Goal: Information Seeking & Learning: Learn about a topic

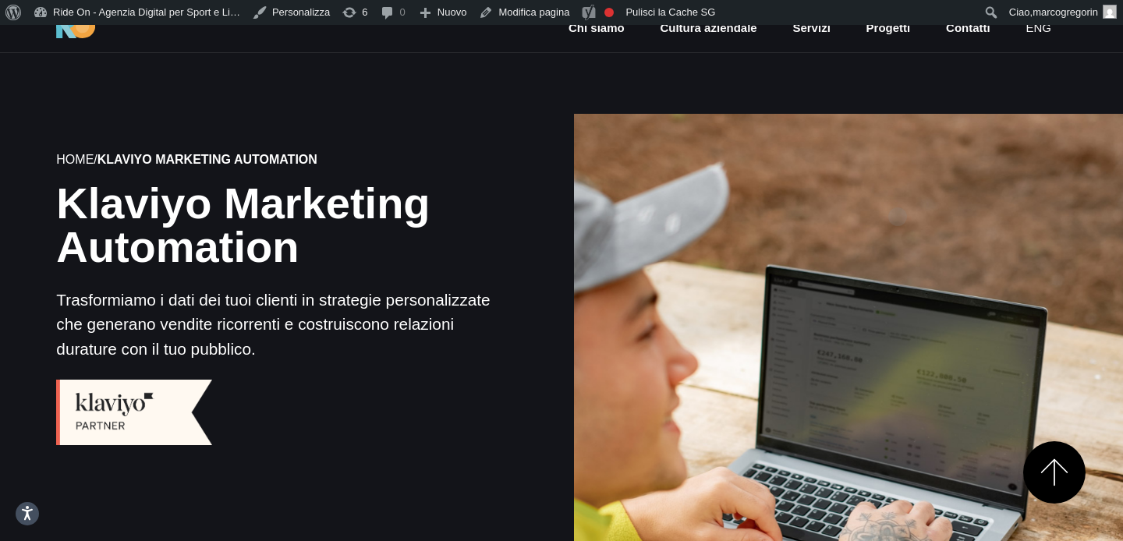
scroll to position [286, 0]
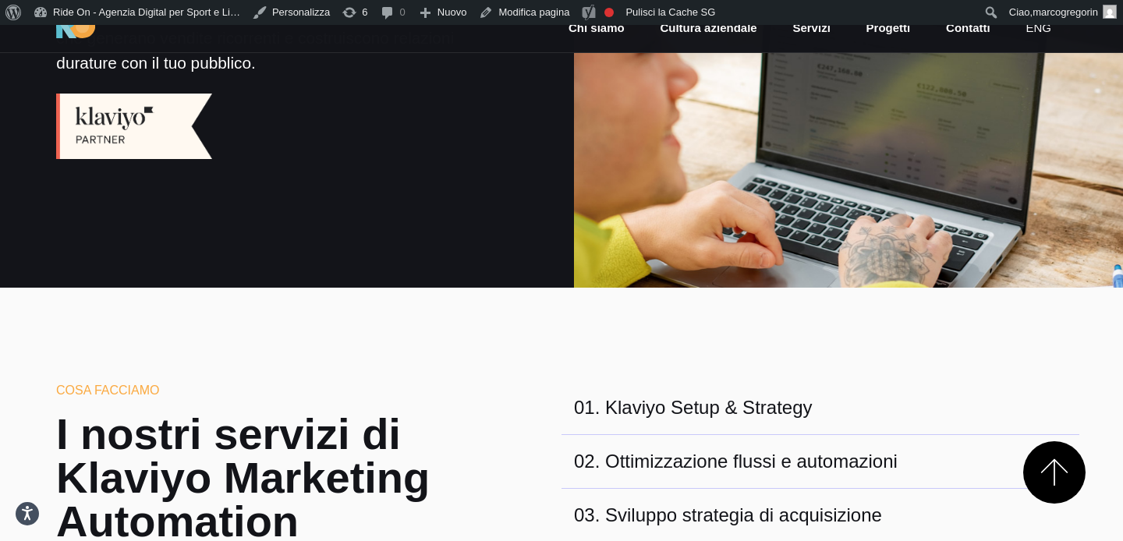
click at [897, 192] on div at bounding box center [848, 13] width 554 height 554
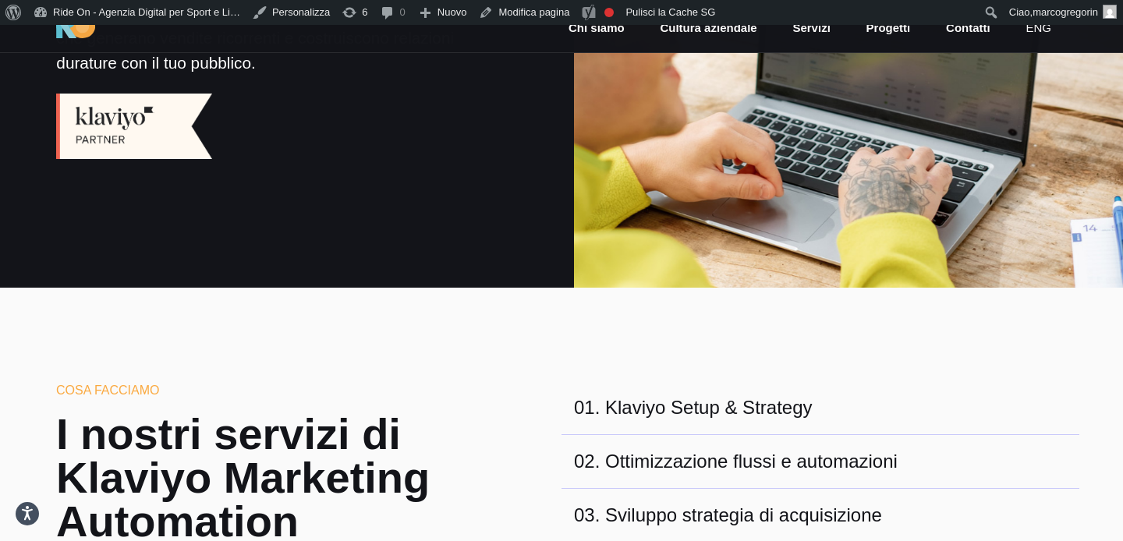
scroll to position [0, 0]
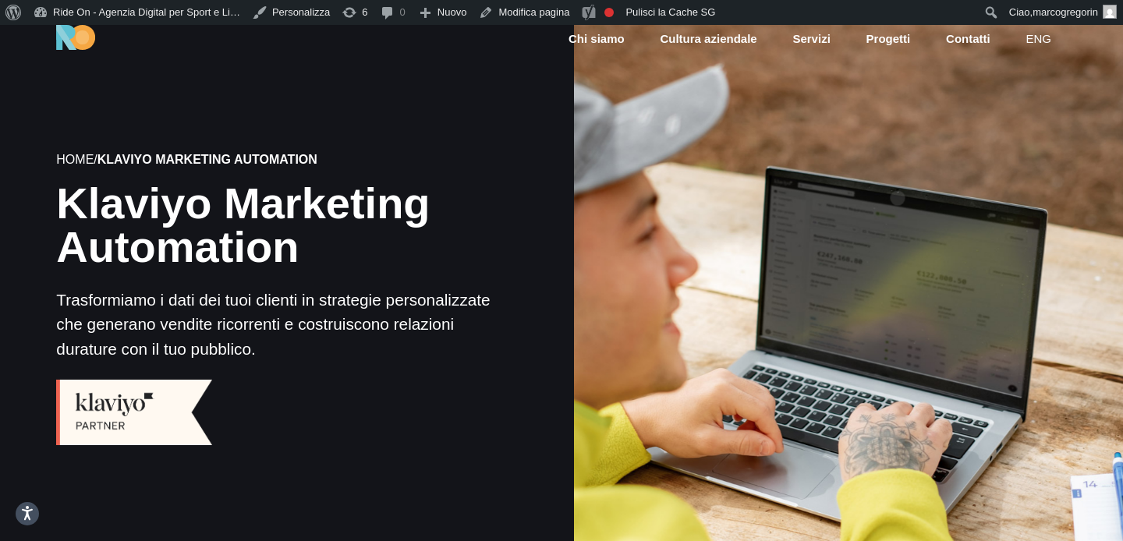
click at [897, 168] on div at bounding box center [848, 299] width 554 height 554
click at [999, 168] on div at bounding box center [848, 299] width 554 height 554
click at [548, 337] on div "Home / Klaviyo Marketing Automation Klaviyo Marketing Automation Trasformiamo i…" at bounding box center [275, 299] width 574 height 510
click at [523, 310] on div "Home / Klaviyo Marketing Automation Klaviyo Marketing Automation Trasformiamo i…" at bounding box center [275, 299] width 574 height 510
click at [523, 302] on div "Home / Klaviyo Marketing Automation Klaviyo Marketing Automation Trasformiamo i…" at bounding box center [275, 299] width 574 height 510
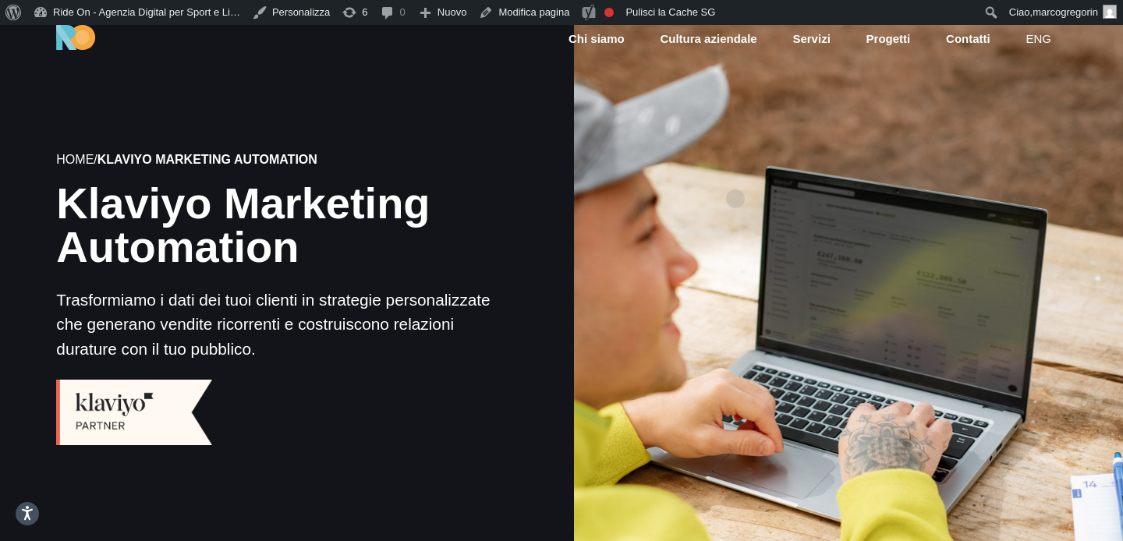
click at [735, 174] on div at bounding box center [848, 299] width 554 height 554
click at [731, 179] on div at bounding box center [848, 299] width 554 height 554
click at [721, 195] on div at bounding box center [848, 299] width 554 height 554
click at [760, 141] on div at bounding box center [848, 299] width 554 height 554
click at [790, 127] on div at bounding box center [848, 299] width 554 height 554
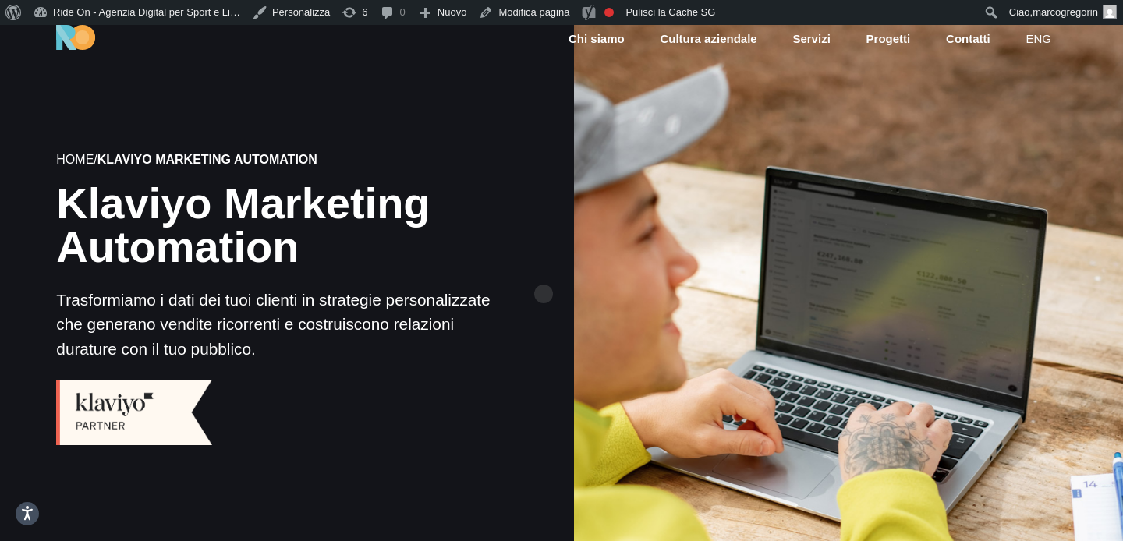
click at [540, 277] on div "Home / Klaviyo Marketing Automation Klaviyo Marketing Automation Trasformiamo i…" at bounding box center [275, 299] width 574 height 510
click at [515, 285] on div "Home / Klaviyo Marketing Automation Klaviyo Marketing Automation Trasformiamo i…" at bounding box center [275, 299] width 574 height 510
click at [546, 287] on div "Home / Klaviyo Marketing Automation Klaviyo Marketing Automation Trasformiamo i…" at bounding box center [275, 299] width 574 height 510
click at [742, 266] on div at bounding box center [848, 299] width 554 height 554
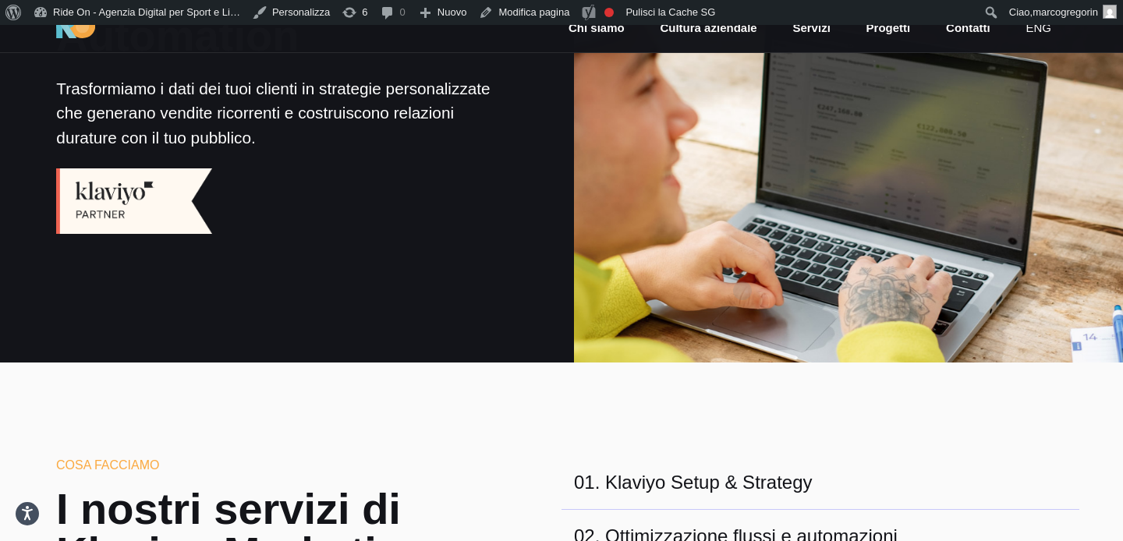
scroll to position [215, 0]
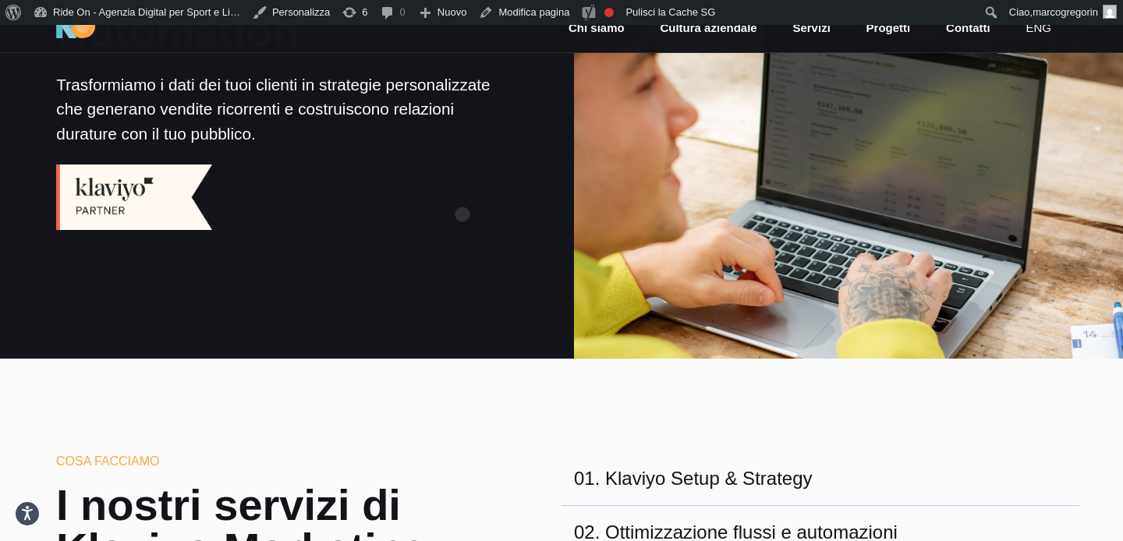
click at [462, 189] on div at bounding box center [274, 188] width 436 height 84
click at [472, 190] on div at bounding box center [274, 188] width 436 height 84
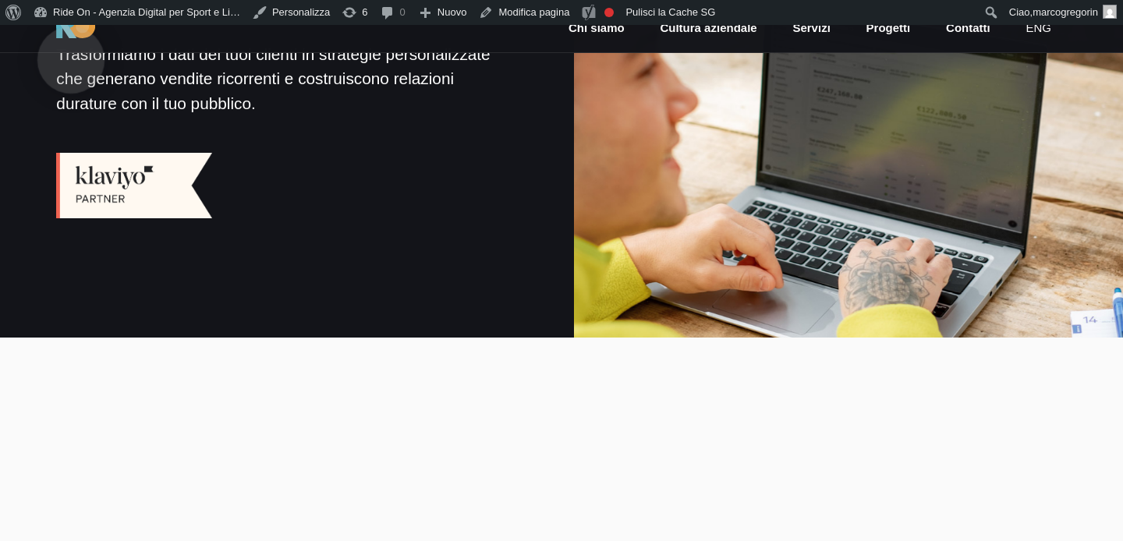
scroll to position [236, 0]
click at [71, 35] on img at bounding box center [75, 26] width 39 height 25
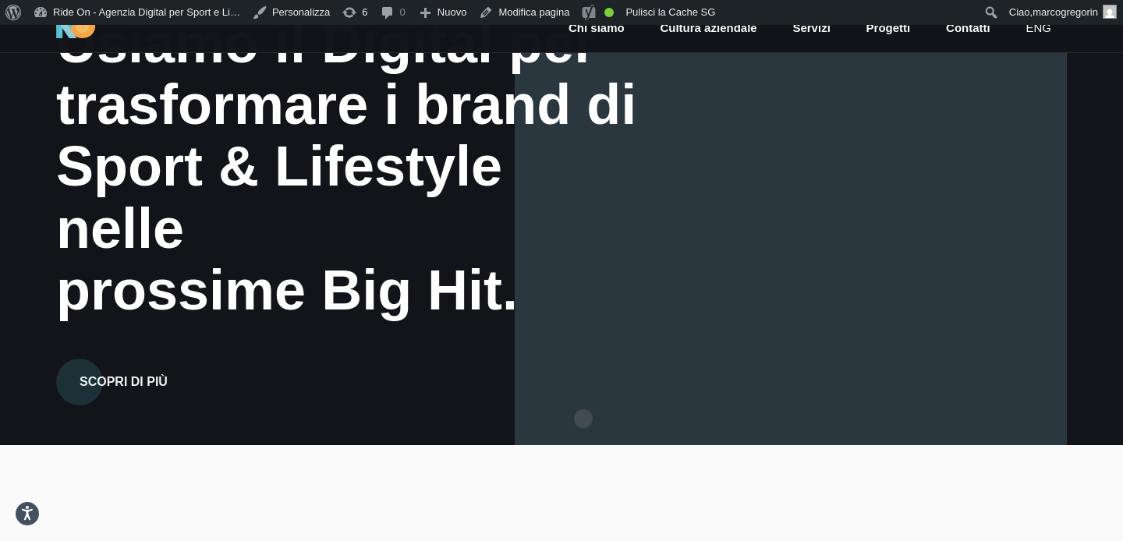
scroll to position [242, 0]
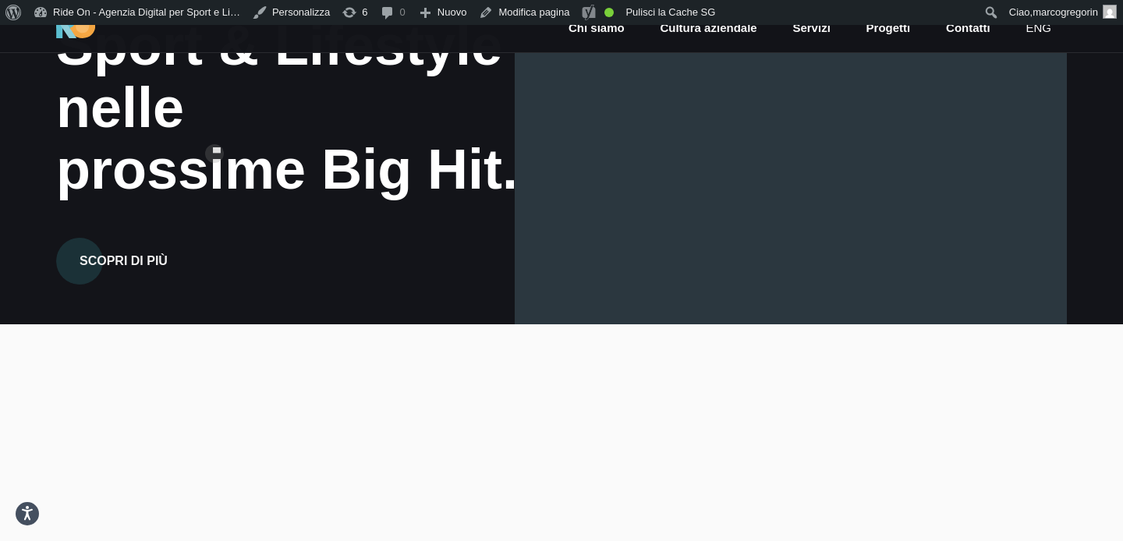
click at [214, 139] on div "prossime Big Hit." at bounding box center [349, 170] width 586 height 62
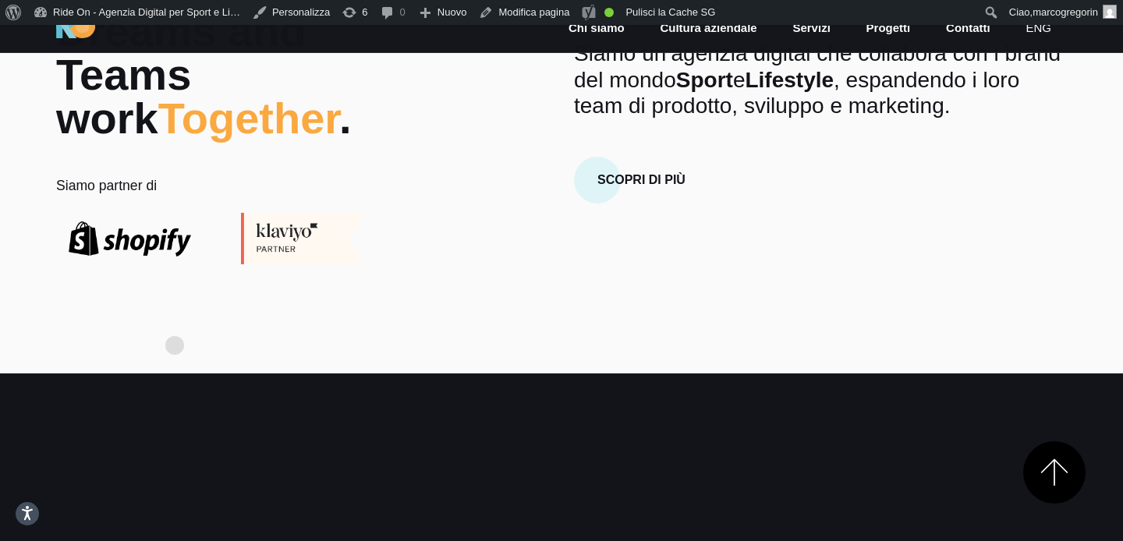
scroll to position [687, 0]
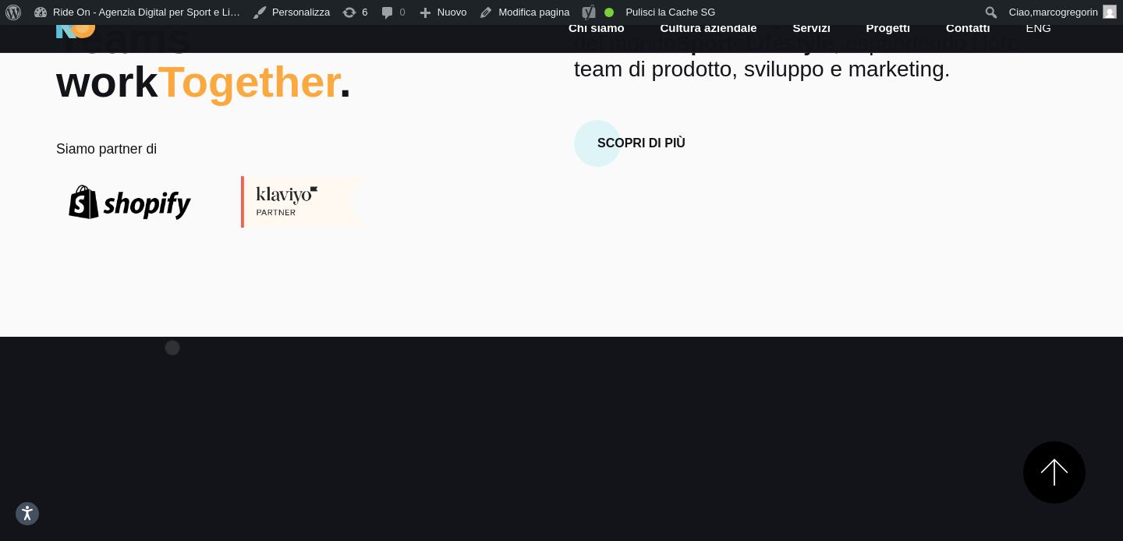
click at [172, 323] on section "Dreams and Teams work Together . Siamo partner di Chi Siamo Siamo un’agenzia di…" at bounding box center [561, 108] width 1123 height 458
click at [182, 313] on section "Dreams and Teams work Together . Siamo partner di Chi Siamo Siamo un’agenzia di…" at bounding box center [561, 108] width 1123 height 458
click at [201, 300] on section "Dreams and Teams work Together . Siamo partner di Chi Siamo Siamo un’agenzia di…" at bounding box center [561, 108] width 1123 height 458
click at [207, 272] on section "Dreams and Teams work Together . Siamo partner di Chi Siamo Siamo un’agenzia di…" at bounding box center [561, 108] width 1123 height 458
click at [533, 191] on div "Dreams and Teams work Together . Siamo partner di Chi Siamo Siamo un’agenzia di…" at bounding box center [561, 100] width 1035 height 255
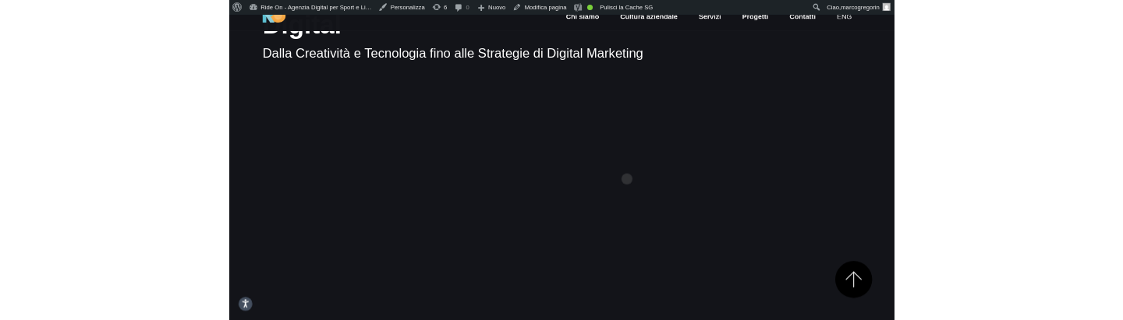
scroll to position [1312, 0]
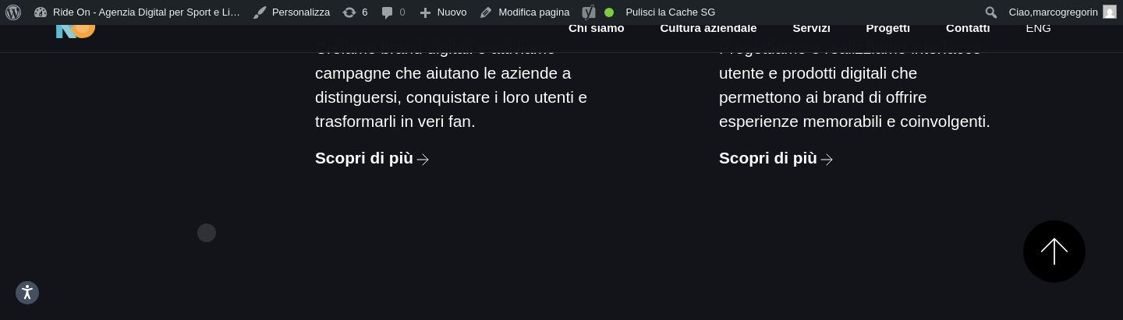
click at [207, 208] on div "Cosa Facciamo I nostri servizi di Agenzia Digital Dalla Creatività e Tecnologia…" at bounding box center [561, 3] width 1035 height 838
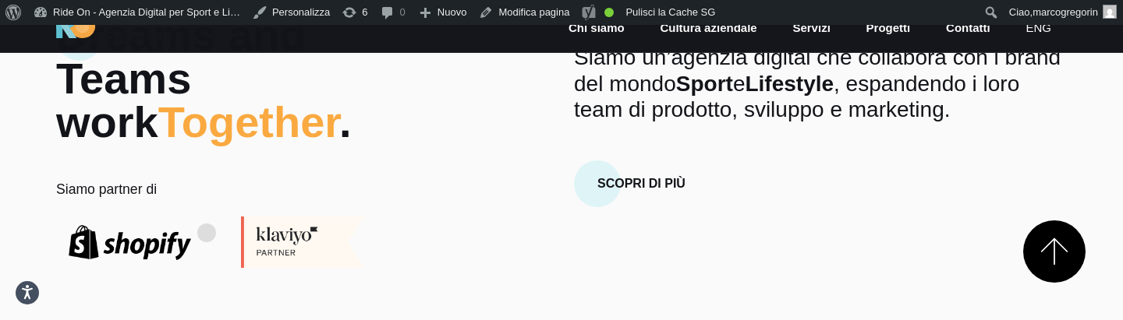
scroll to position [499, 0]
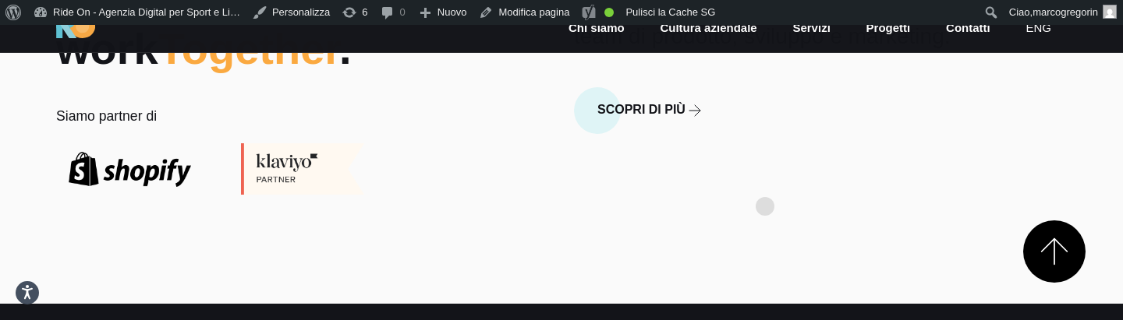
click at [765, 182] on div "Chi Siamo Siamo un’agenzia digital che collabora con i brand del mondo Sport e …" at bounding box center [820, 67] width 518 height 255
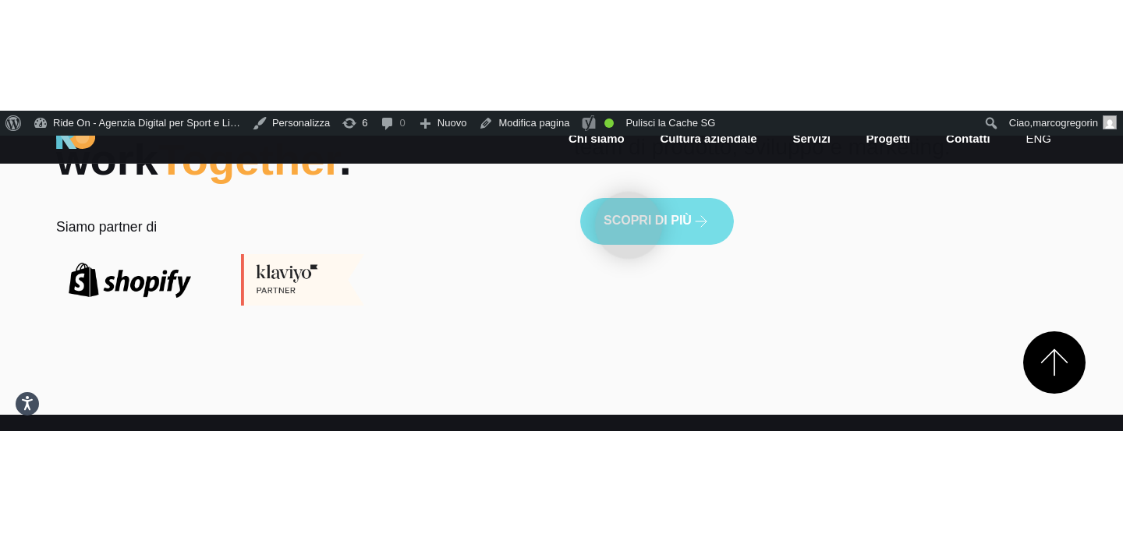
scroll to position [720, 0]
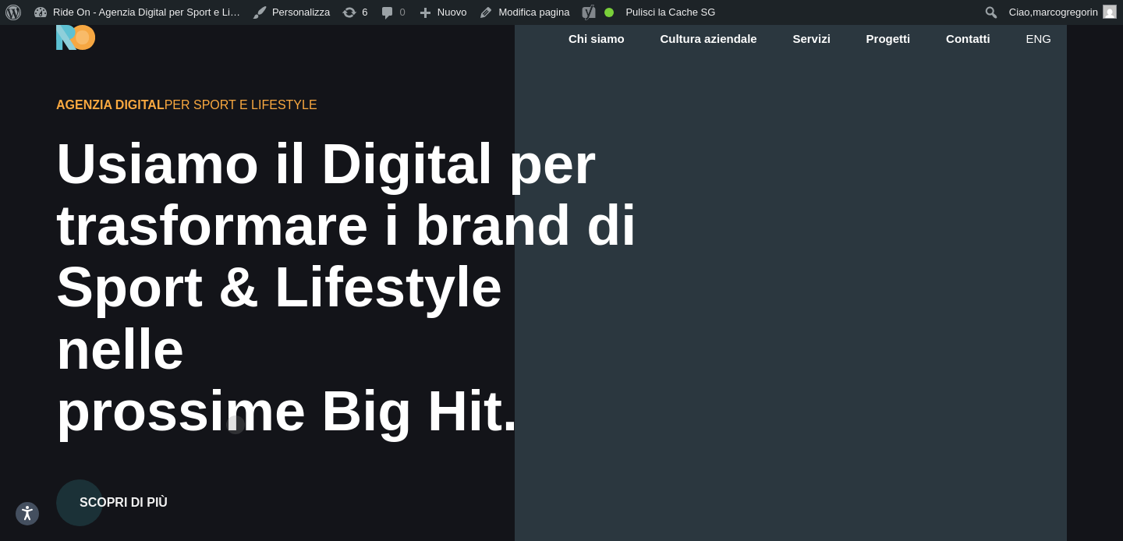
click at [235, 400] on div "prossime Big Hit." at bounding box center [349, 411] width 586 height 62
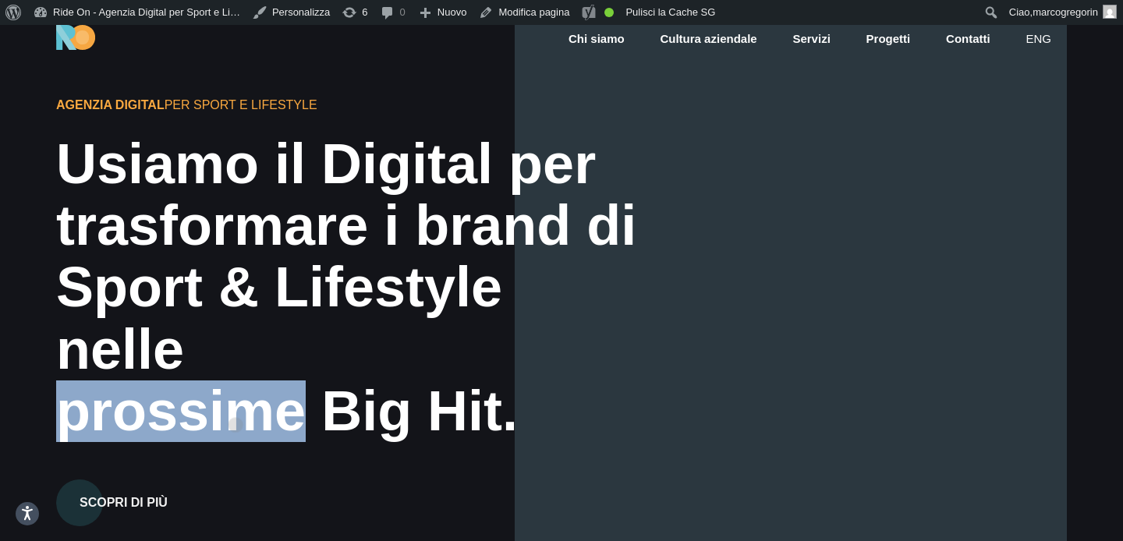
click at [235, 400] on div "prossime Big Hit." at bounding box center [349, 411] width 586 height 62
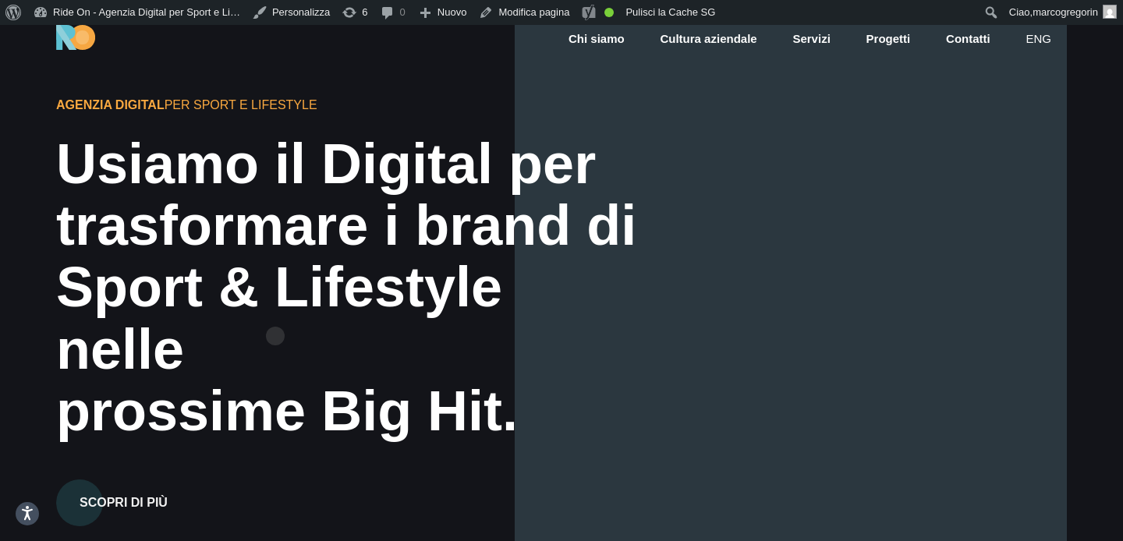
click at [275, 311] on div "Sport & Lifestyle nelle" at bounding box center [349, 317] width 586 height 123
click at [275, 310] on div "Sport & Lifestyle nelle" at bounding box center [349, 317] width 586 height 123
click at [281, 256] on div "trasformare i brand di" at bounding box center [349, 226] width 586 height 62
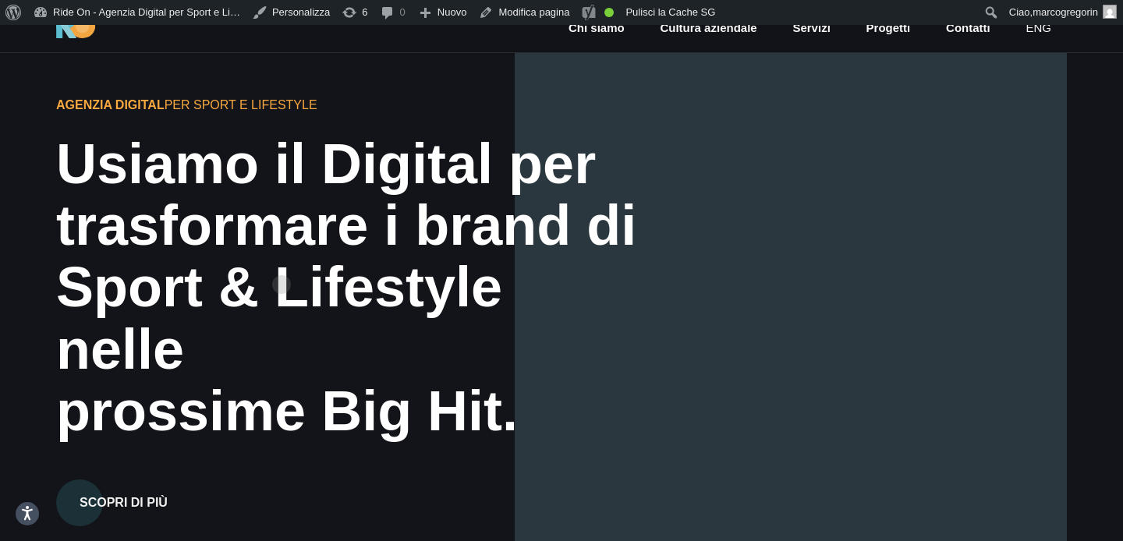
scroll to position [90, 0]
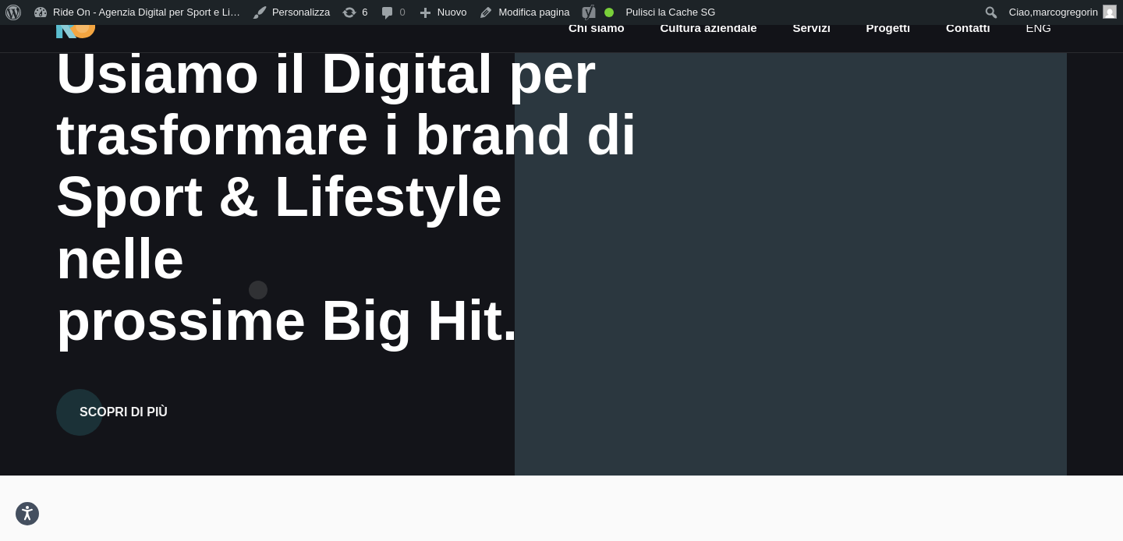
click at [258, 290] on div "prossime Big Hit." at bounding box center [349, 321] width 586 height 62
click at [222, 290] on div "prossime Big Hit." at bounding box center [349, 321] width 586 height 62
click at [244, 293] on div "prossime Big Hit." at bounding box center [349, 321] width 586 height 62
click at [229, 290] on div "prossime Big Hit." at bounding box center [349, 321] width 586 height 62
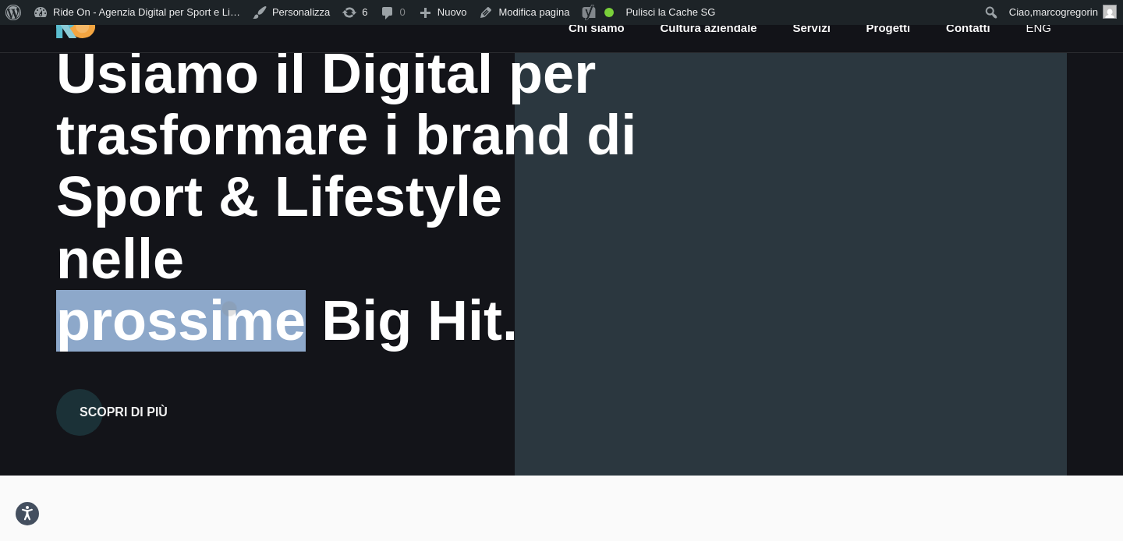
click at [229, 290] on div "prossime Big Hit." at bounding box center [349, 321] width 586 height 62
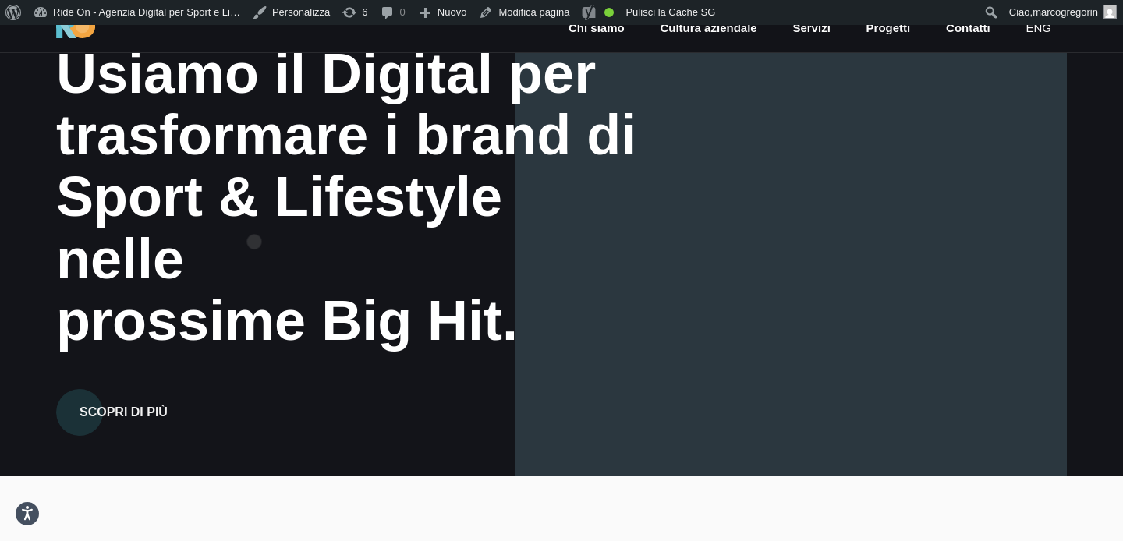
click at [254, 217] on div "Sport & Lifestyle nelle" at bounding box center [349, 227] width 586 height 123
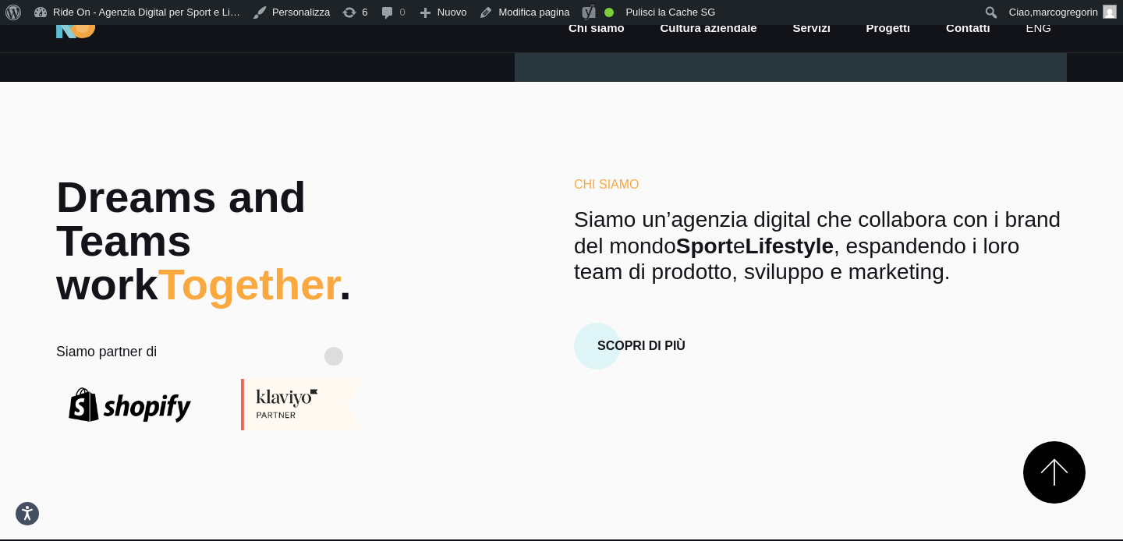
scroll to position [483, 0]
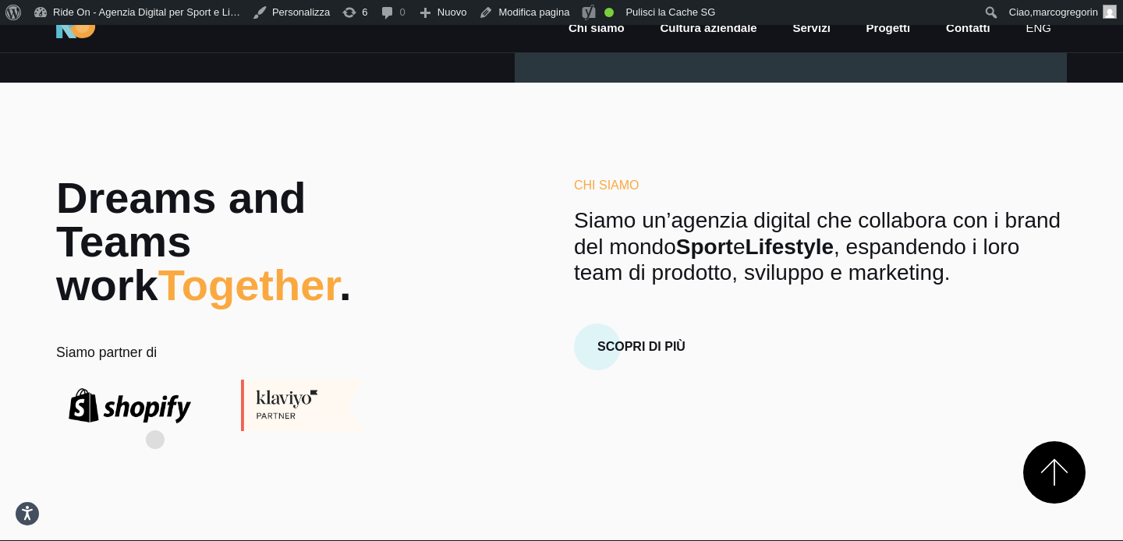
click at [155, 415] on img at bounding box center [129, 405] width 147 height 35
click at [276, 411] on img at bounding box center [301, 405] width 147 height 51
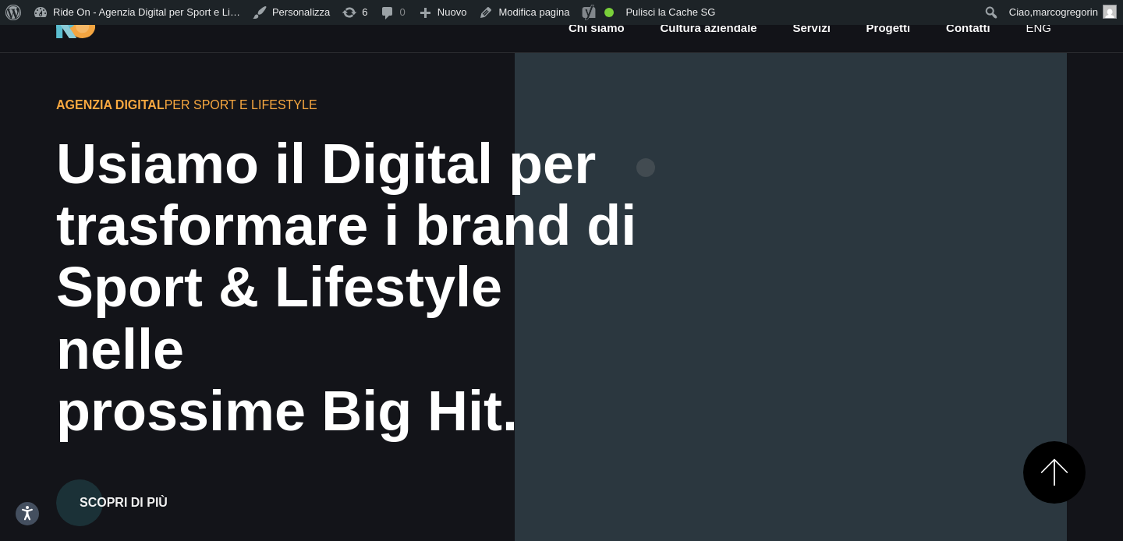
scroll to position [423, 0]
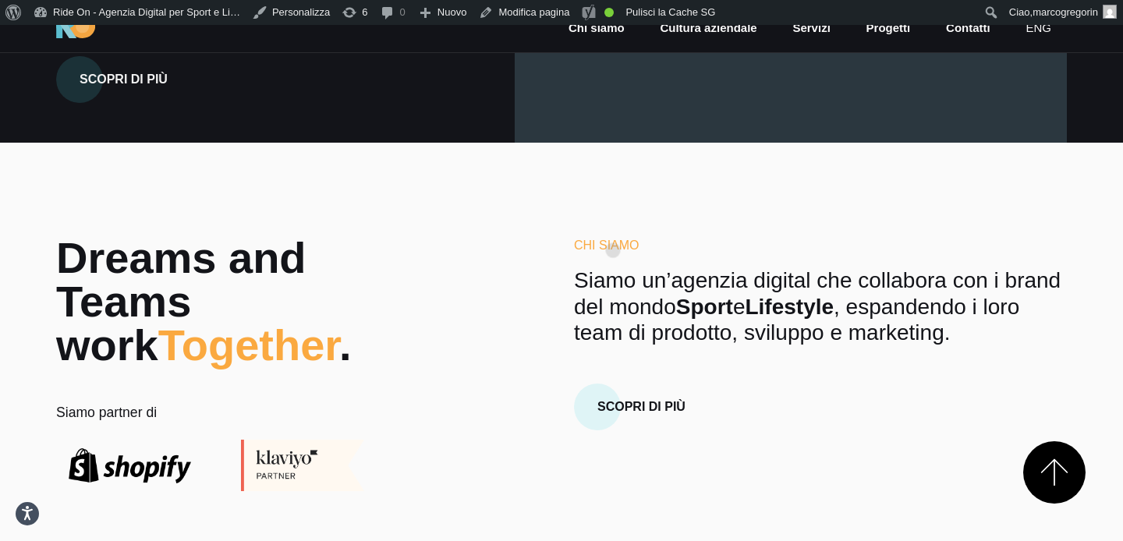
click at [613, 225] on section "Dreams and Teams work Together . Siamo partner di Chi Siamo Siamo un’agenzia di…" at bounding box center [561, 372] width 1123 height 458
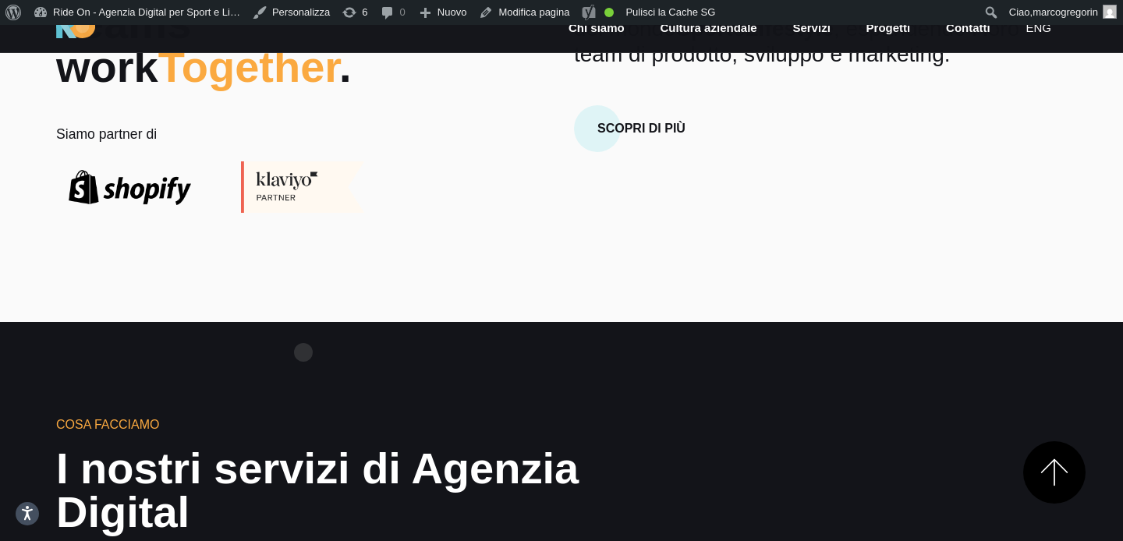
scroll to position [681, 0]
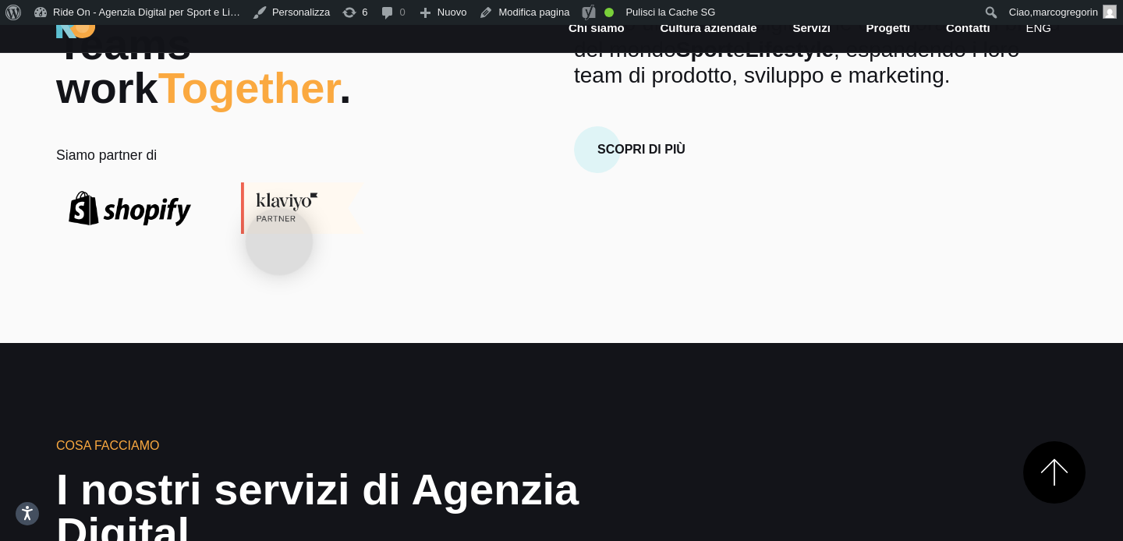
click at [279, 217] on img at bounding box center [301, 207] width 147 height 51
click at [819, 222] on div "Chi Siamo Siamo un’agenzia digital che collabora con i brand del mondo Sport e …" at bounding box center [820, 106] width 518 height 255
click at [815, 238] on section "Dreams and Teams work Together . Siamo partner di Chi Siamo Siamo un’agenzia di…" at bounding box center [561, 114] width 1123 height 458
click at [838, 201] on div "Chi Siamo Siamo un’agenzia digital che collabora con i brand del mondo Sport e …" at bounding box center [820, 106] width 518 height 255
click at [834, 239] on section "Dreams and Teams work Together . Siamo partner di Chi Siamo Siamo un’agenzia di…" at bounding box center [561, 114] width 1123 height 458
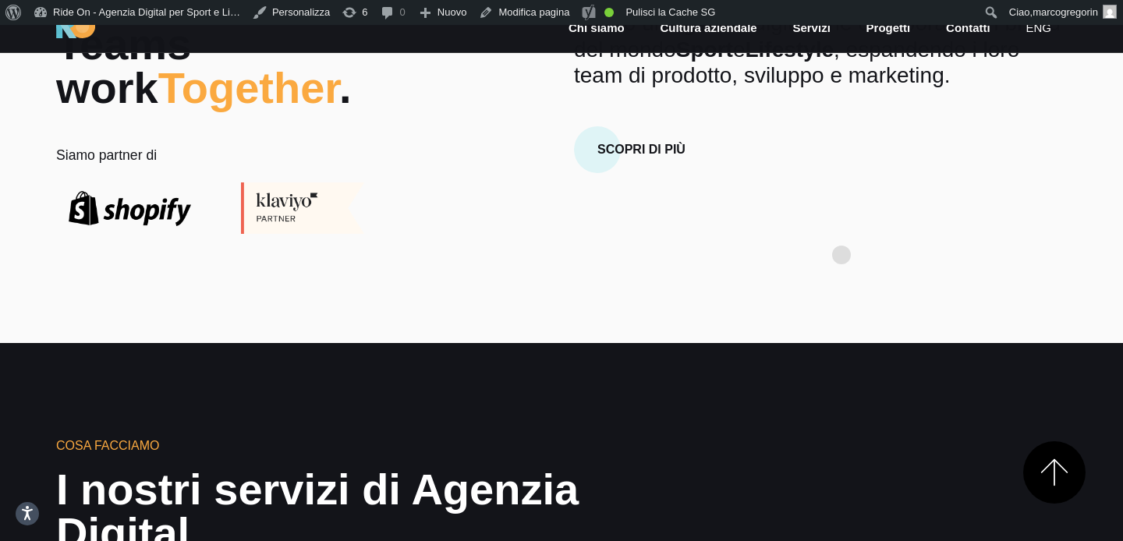
click at [841, 230] on div "Chi Siamo Siamo un’agenzia digital che collabora con i brand del mondo Sport e …" at bounding box center [820, 106] width 518 height 255
click at [841, 233] on div "Chi Siamo Siamo un’agenzia digital che collabora con i brand del mondo Sport e …" at bounding box center [820, 106] width 518 height 255
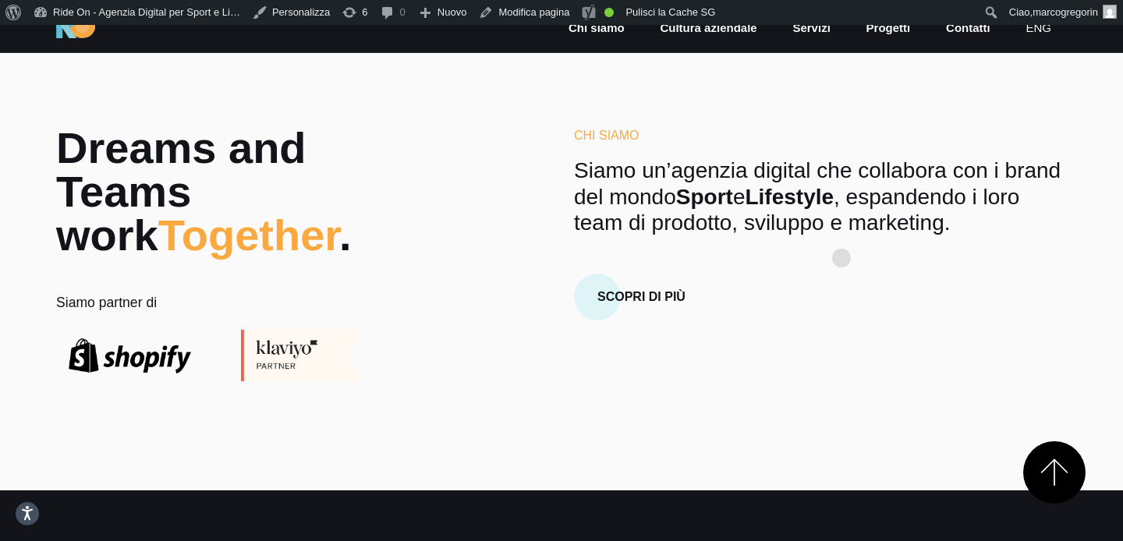
scroll to position [512, 0]
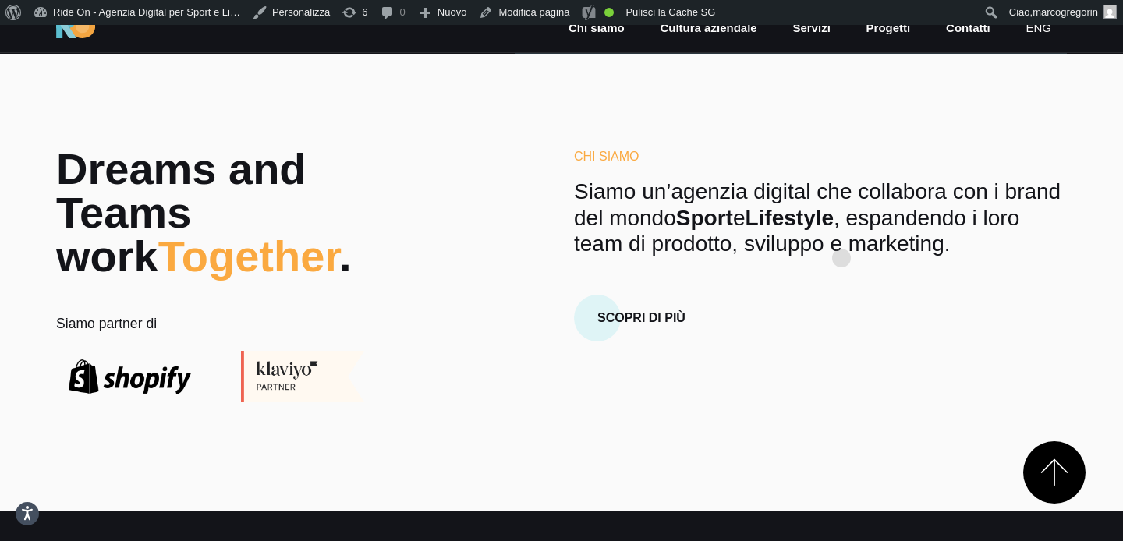
click at [841, 233] on p "Siamo un’agenzia digital che collabora con i brand del mondo Sport e Lifestyle …" at bounding box center [820, 218] width 493 height 79
click at [856, 228] on p "Siamo un’agenzia digital che collabora con i brand del mondo Sport e Lifestyle …" at bounding box center [820, 218] width 493 height 79
click at [916, 200] on p "Siamo un’agenzia digital che collabora con i brand del mondo Sport e Lifestyle …" at bounding box center [820, 218] width 493 height 79
click at [900, 205] on p "Siamo un’agenzia digital che collabora con i brand del mondo Sport e Lifestyle …" at bounding box center [820, 218] width 493 height 79
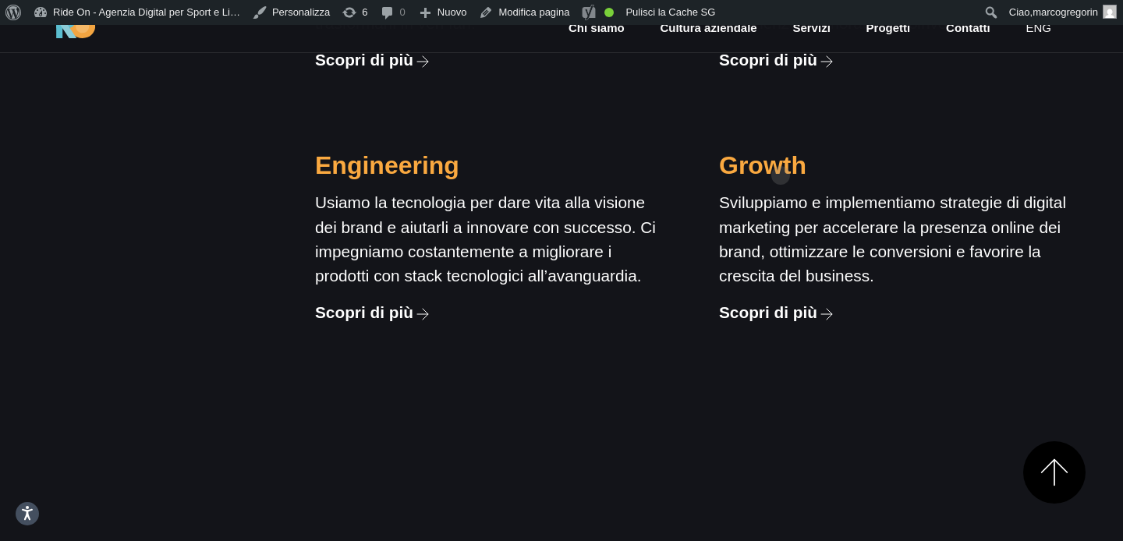
scroll to position [1626, 0]
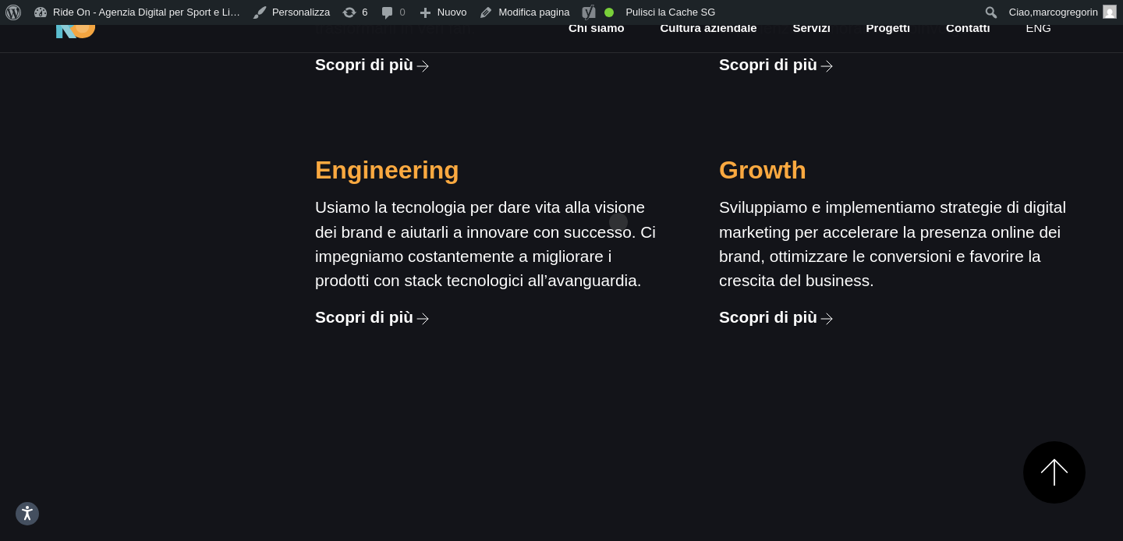
click at [620, 196] on p "Usiamo la tecnologia per dare vita alla visione dei brand e aiutarli a innovare…" at bounding box center [489, 243] width 348 height 97
click at [621, 202] on p "Usiamo la tecnologia per dare vita alla visione dei brand e aiutarli a innovare…" at bounding box center [489, 243] width 348 height 97
click at [650, 195] on p "Usiamo la tecnologia per dare vita alla visione dei brand e aiutarli a innovare…" at bounding box center [489, 243] width 348 height 97
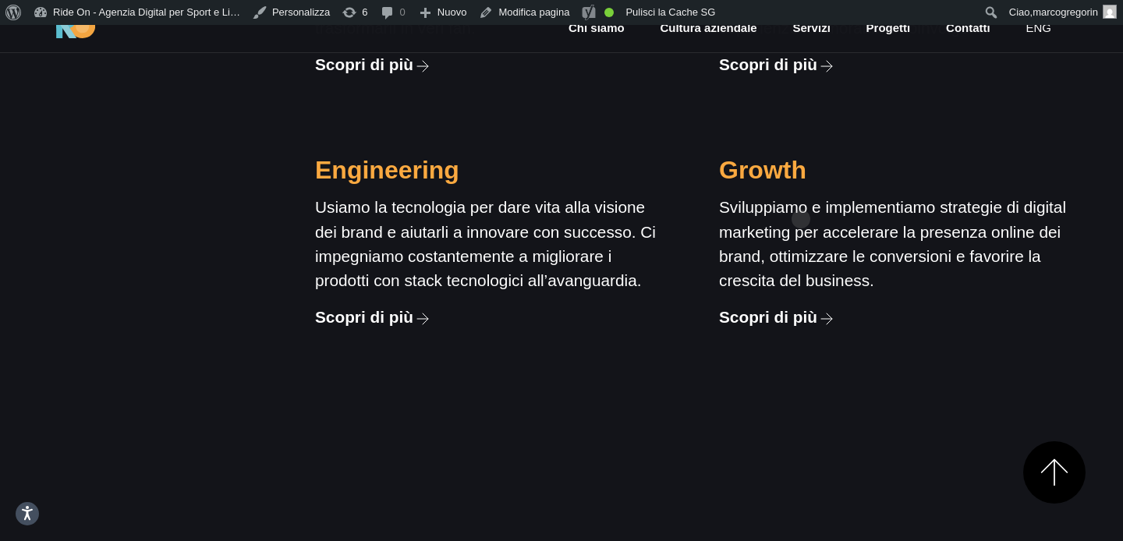
click at [804, 195] on p "Sviluppiamo e implementiamo strategie di digital marketing per accelerare la pr…" at bounding box center [893, 243] width 348 height 97
click at [755, 195] on p "Sviluppiamo e implementiamo strategie di digital marketing per accelerare la pr…" at bounding box center [893, 243] width 348 height 97
click at [652, 195] on p "Usiamo la tecnologia per dare vita alla visione dei brand e aiutarli a innovare…" at bounding box center [489, 243] width 348 height 97
click at [647, 195] on p "Usiamo la tecnologia per dare vita alla visione dei brand e aiutarli a innovare…" at bounding box center [489, 243] width 348 height 97
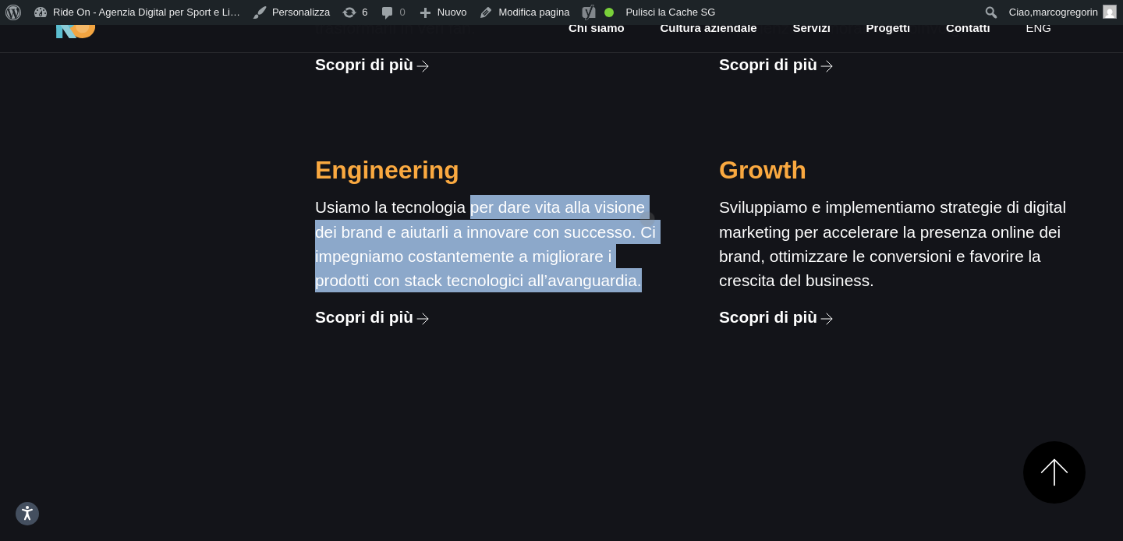
click at [647, 195] on p "Usiamo la tecnologia per dare vita alla visione dei brand e aiutarli a innovare…" at bounding box center [489, 243] width 348 height 97
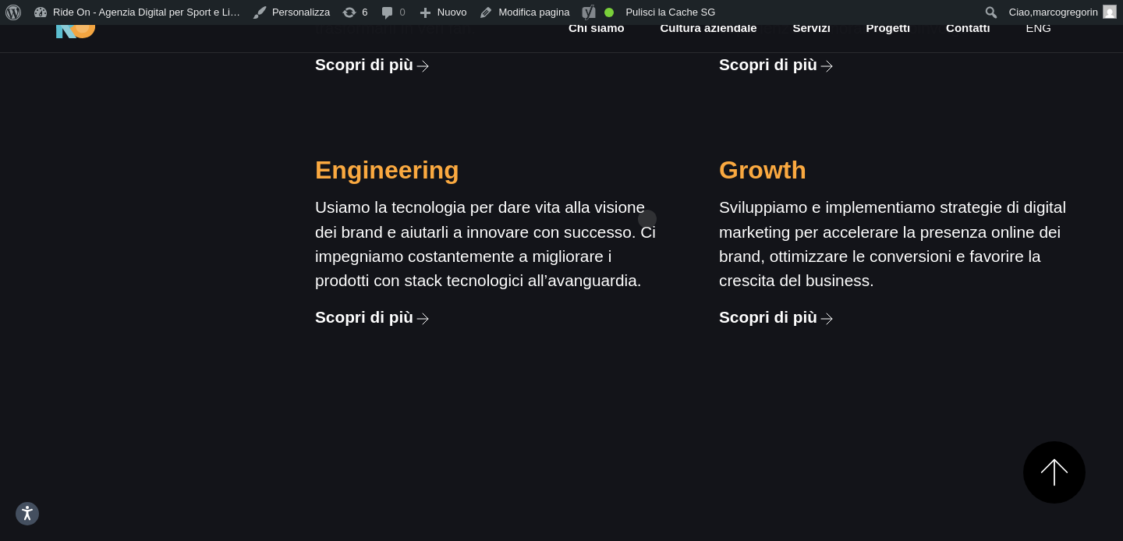
click at [808, 195] on p "Sviluppiamo e implementiamo strategie di digital marketing per accelerare la pr…" at bounding box center [893, 243] width 348 height 97
click at [768, 197] on p "Sviluppiamo e implementiamo strategie di digital marketing per accelerare la pr…" at bounding box center [893, 243] width 348 height 97
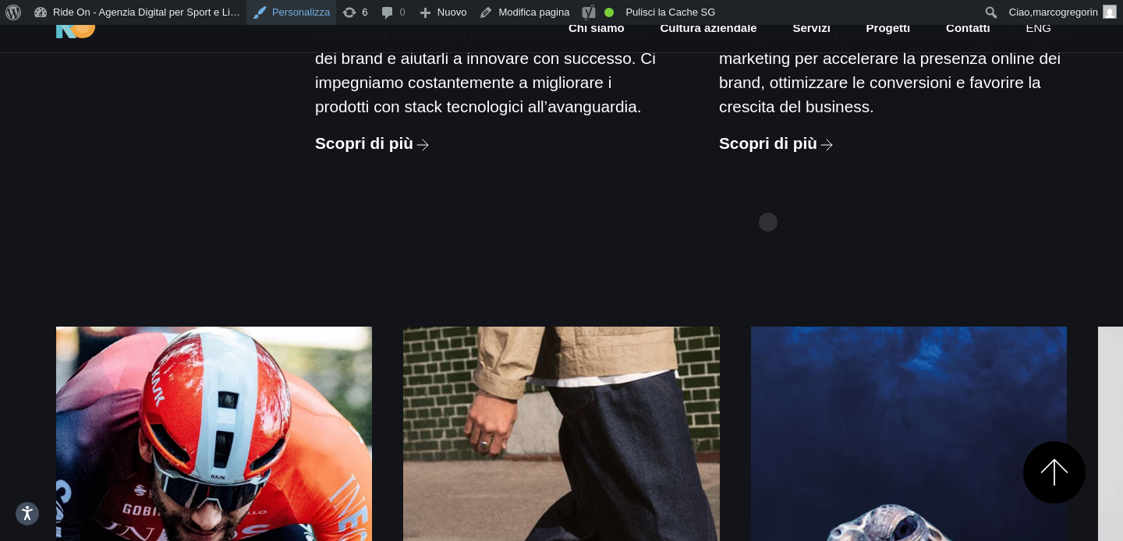
scroll to position [1845, 0]
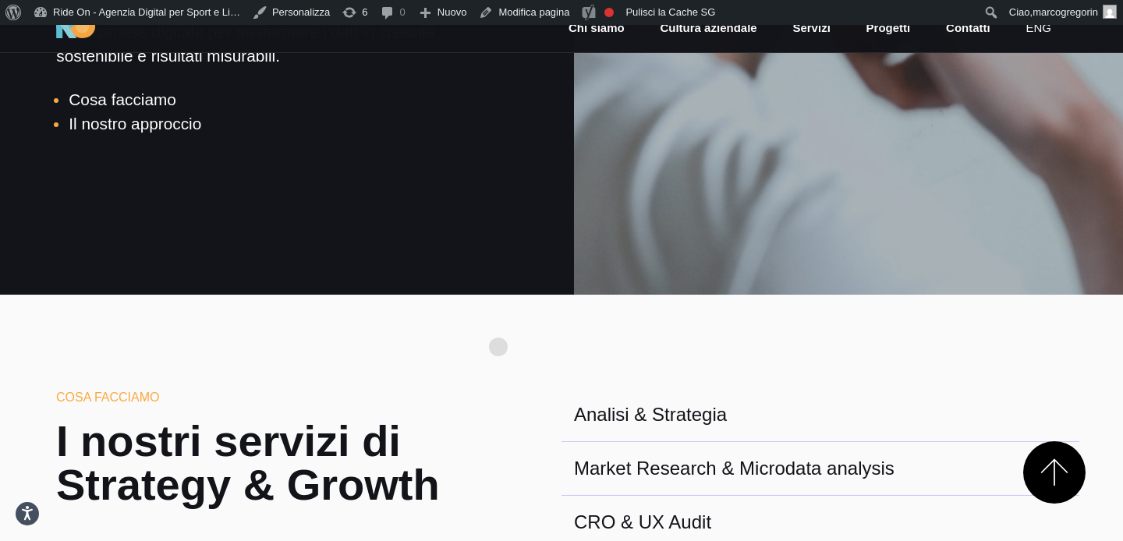
scroll to position [224, 0]
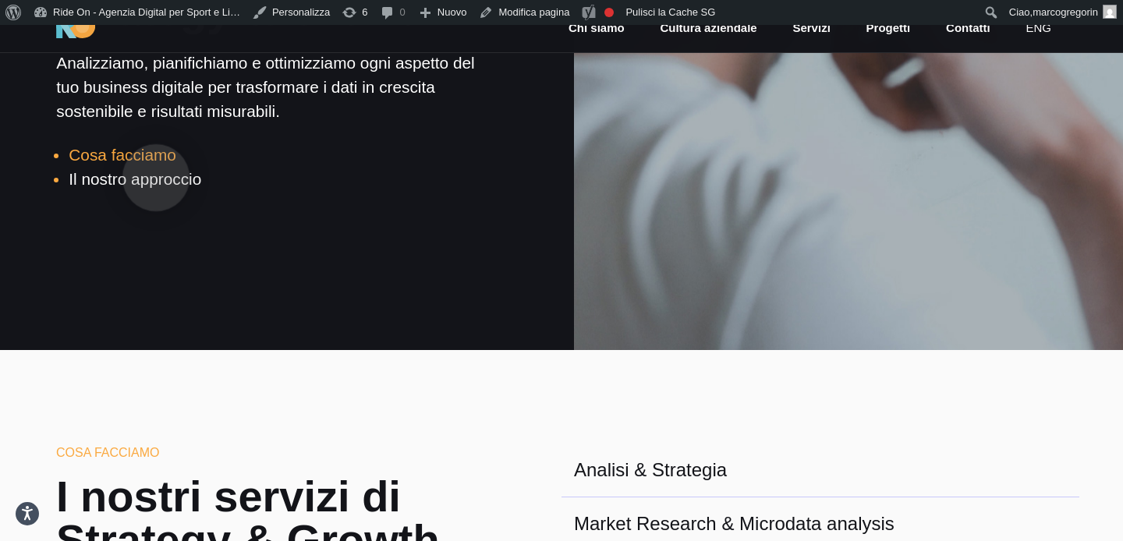
click at [156, 153] on link "Cosa facciamo" at bounding box center [123, 155] width 108 height 18
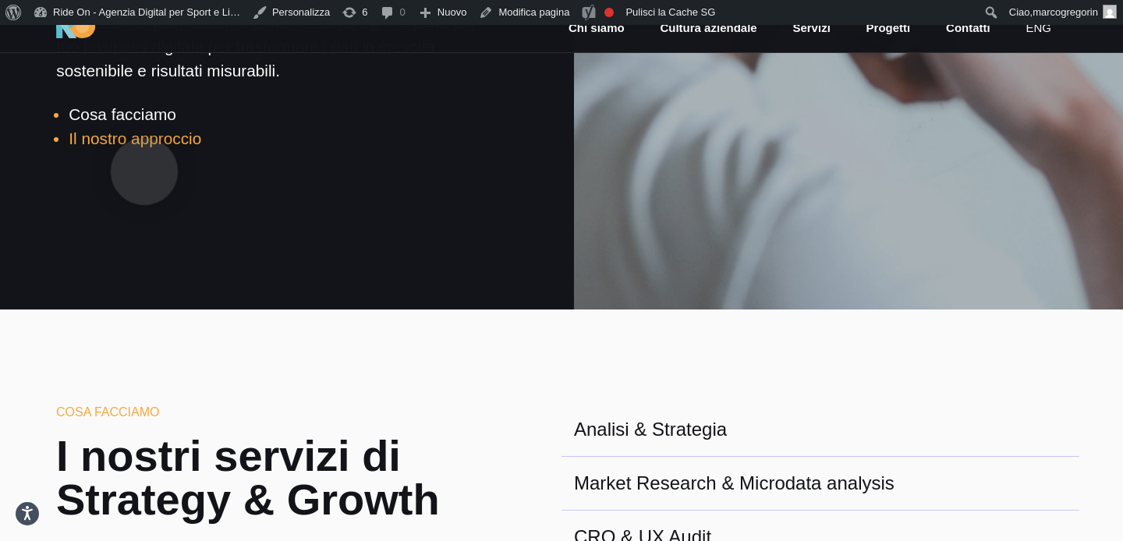
click at [144, 146] on link "Il nostro approccio" at bounding box center [135, 138] width 133 height 18
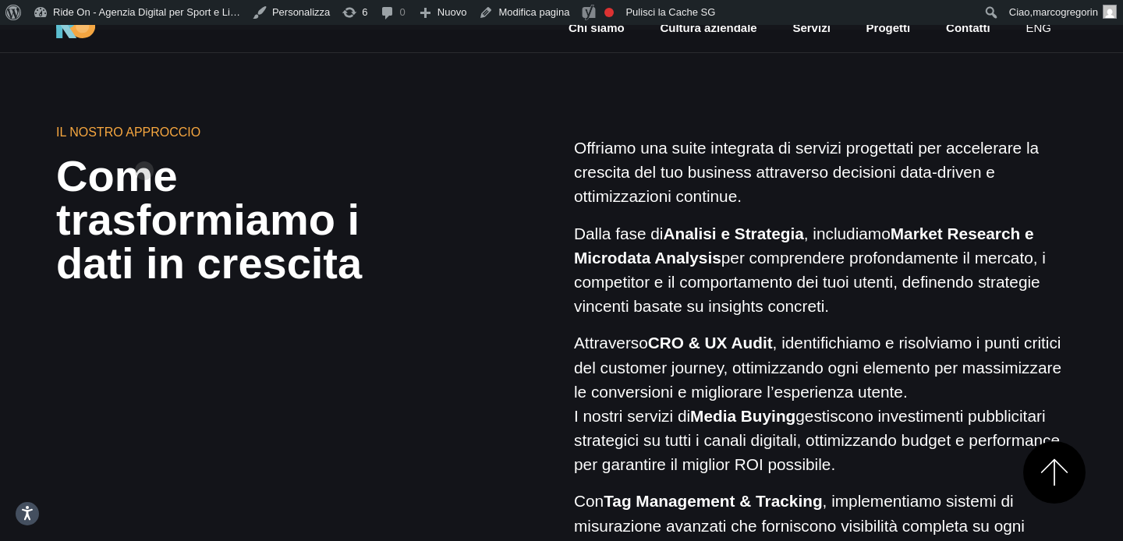
scroll to position [1074, 0]
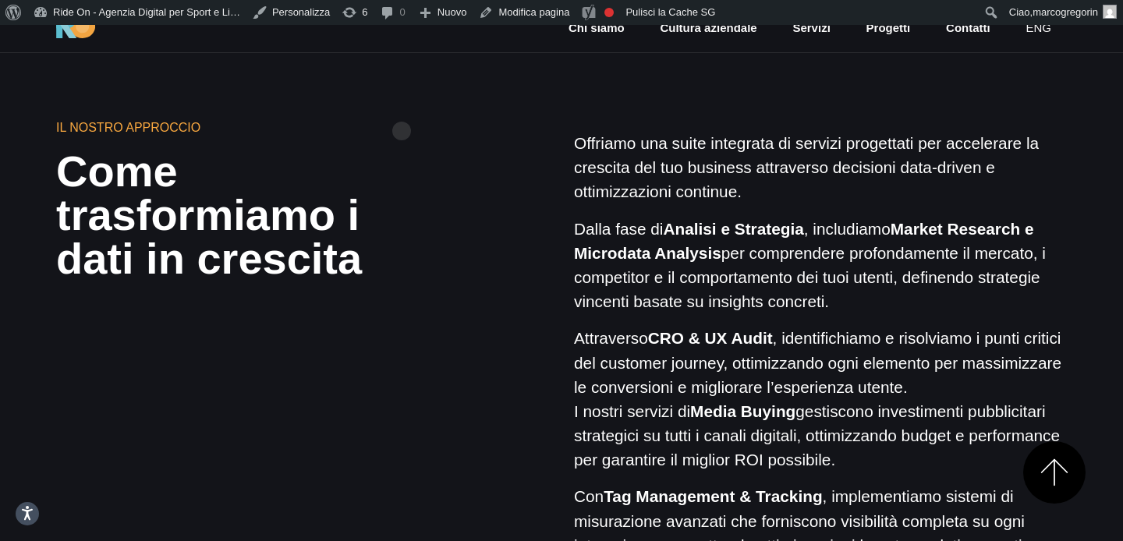
click at [402, 106] on section "Il nostro approccio Come trasformiamo i dati in crescita Offriamo una suite int…" at bounding box center [561, 334] width 1123 height 618
click at [380, 107] on section "Il nostro approccio Come trasformiamo i dati in crescita Offriamo una suite int…" at bounding box center [561, 334] width 1123 height 618
click at [412, 173] on div "Il nostro approccio Come trasformiamo i dati in crescita Offriamo una suite int…" at bounding box center [561, 381] width 1035 height 525
click at [412, 171] on div "Il nostro approccio Come trasformiamo i dati in crescita Offriamo una suite int…" at bounding box center [561, 381] width 1035 height 525
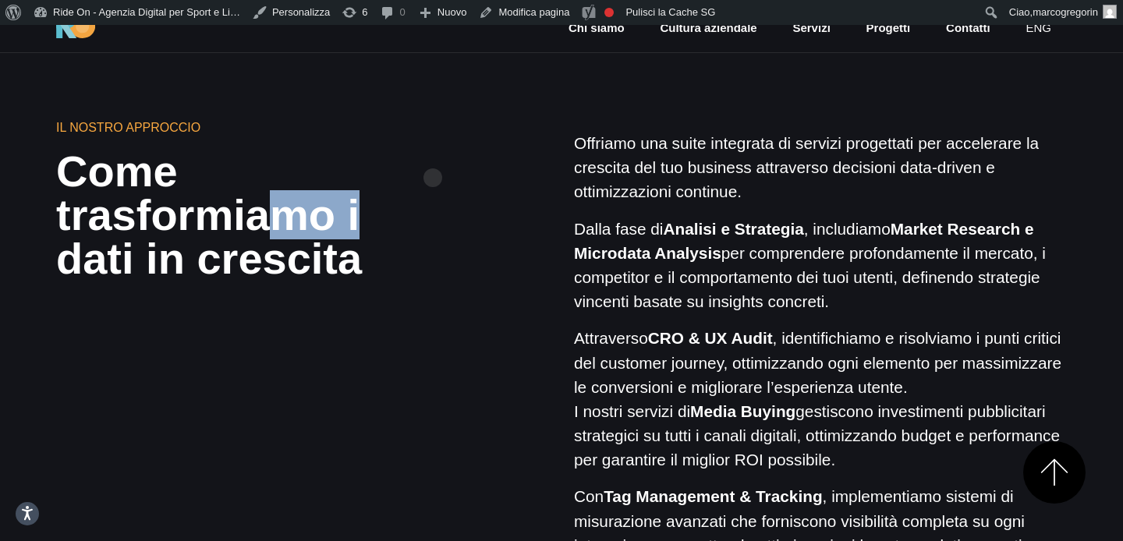
click at [433, 153] on div "Il nostro approccio Come trasformiamo i dati in crescita Offriamo una suite int…" at bounding box center [561, 381] width 1035 height 525
click at [424, 129] on div "Il nostro approccio Come trasformiamo i dati in crescita Offriamo una suite int…" at bounding box center [561, 381] width 1035 height 525
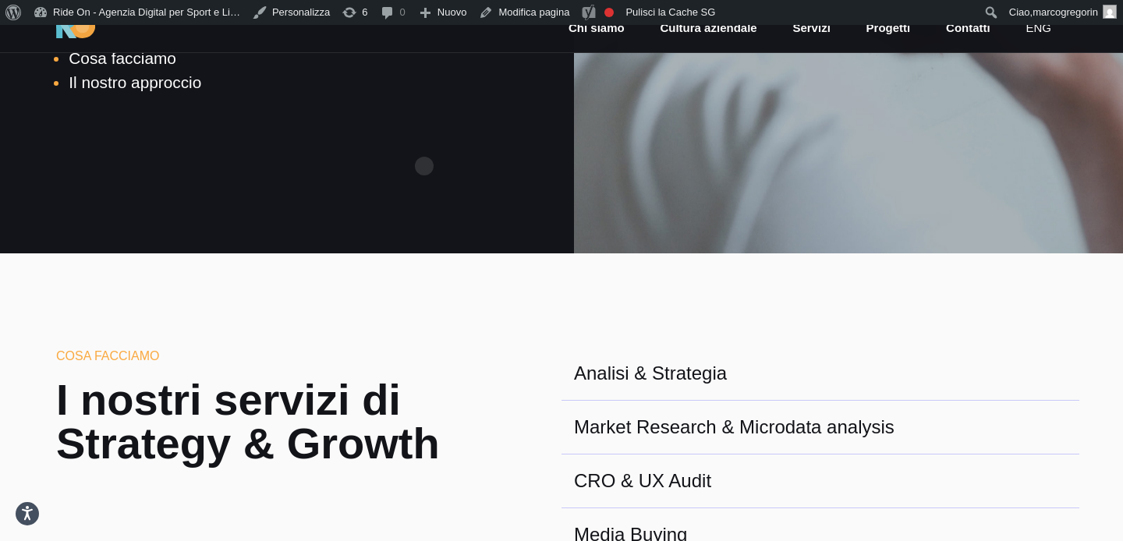
scroll to position [281, 0]
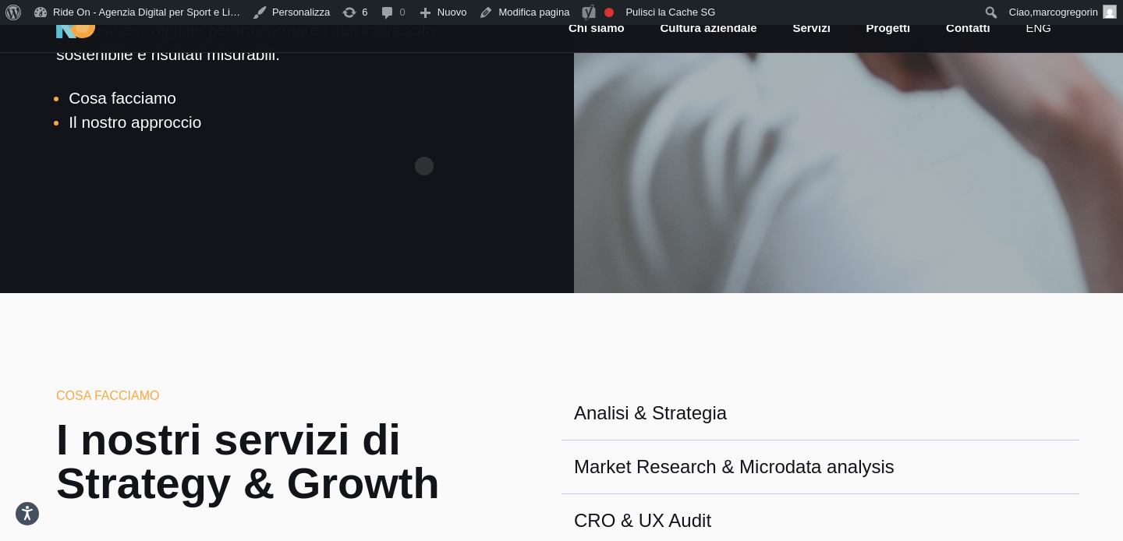
click at [424, 141] on div "Home / Strategy & Growth Strategy & Growth Analizziamo, pianifichiamo e ottimiz…" at bounding box center [275, 18] width 574 height 449
drag, startPoint x: 428, startPoint y: 222, endPoint x: 428, endPoint y: 207, distance: 15.6
click at [428, 219] on div "Home / Strategy & Growth Strategy & Growth Analizziamo, pianifichiamo e ottimiz…" at bounding box center [275, 18] width 574 height 449
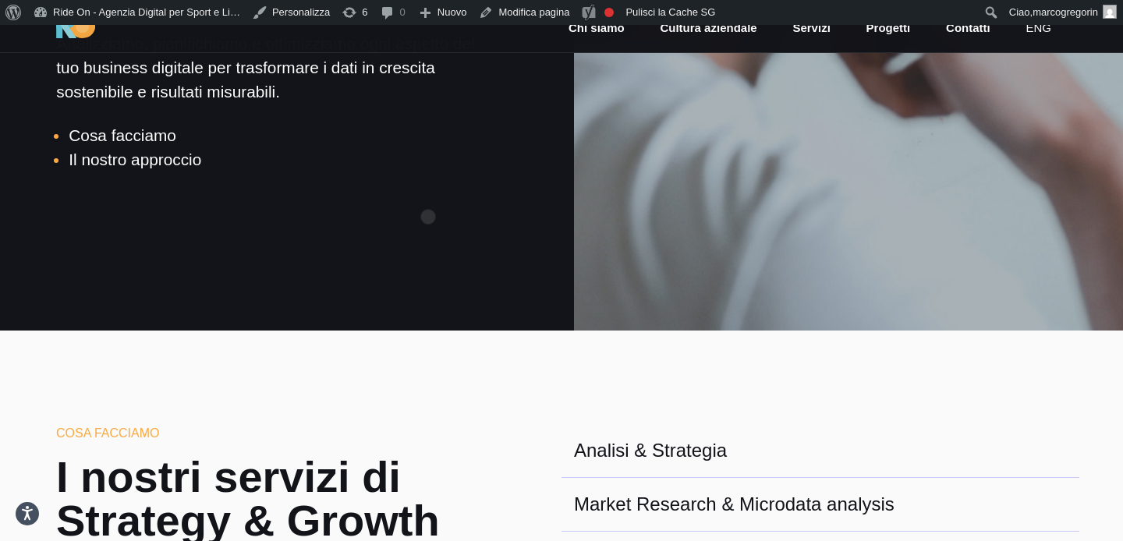
click at [428, 192] on div "Home / Strategy & Growth Strategy & Growth Analizziamo, pianifichiamo e ottimiz…" at bounding box center [275, 56] width 574 height 449
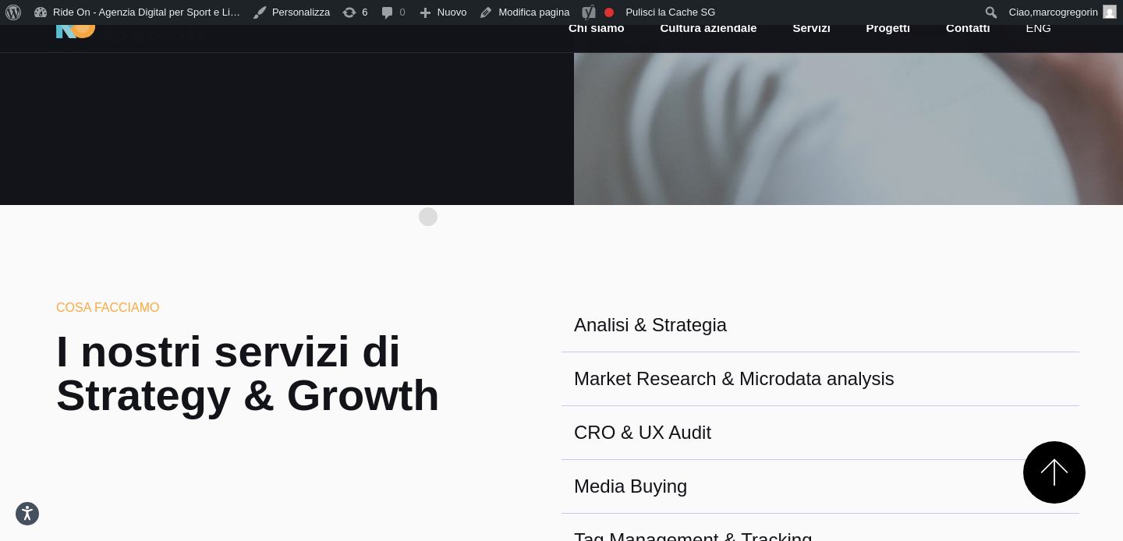
scroll to position [390, 0]
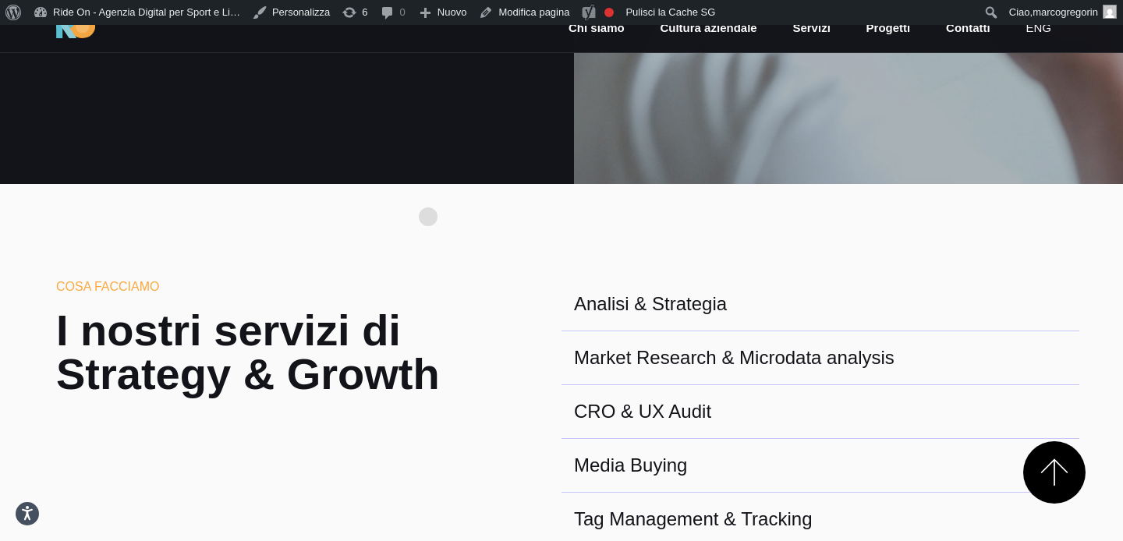
click at [428, 192] on section "Cosa facciamo I nostri servizi di Strategy & Growth Analisi & Strategia Market …" at bounding box center [561, 446] width 1123 height 525
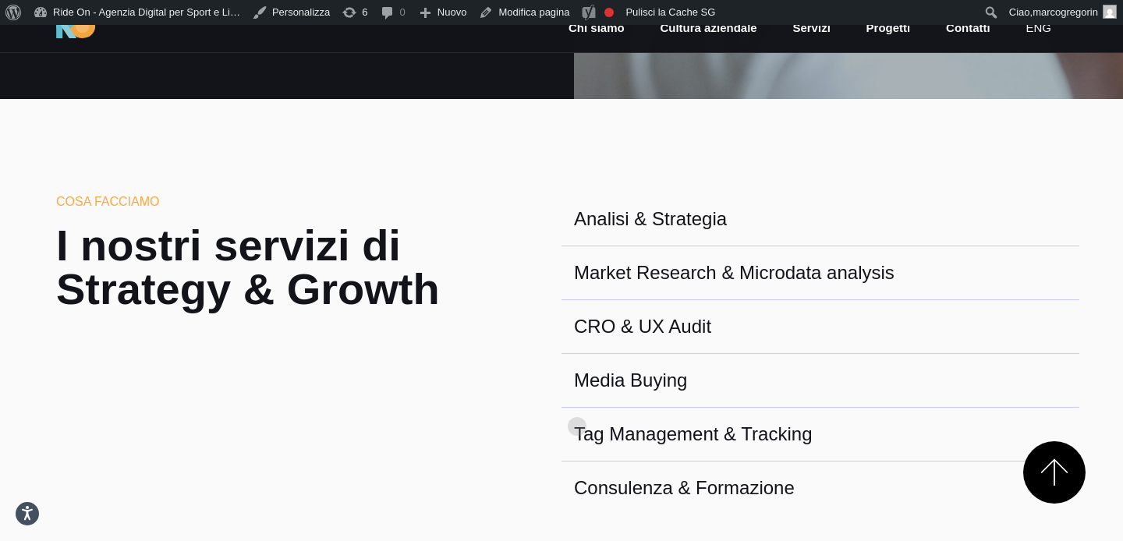
scroll to position [483, 0]
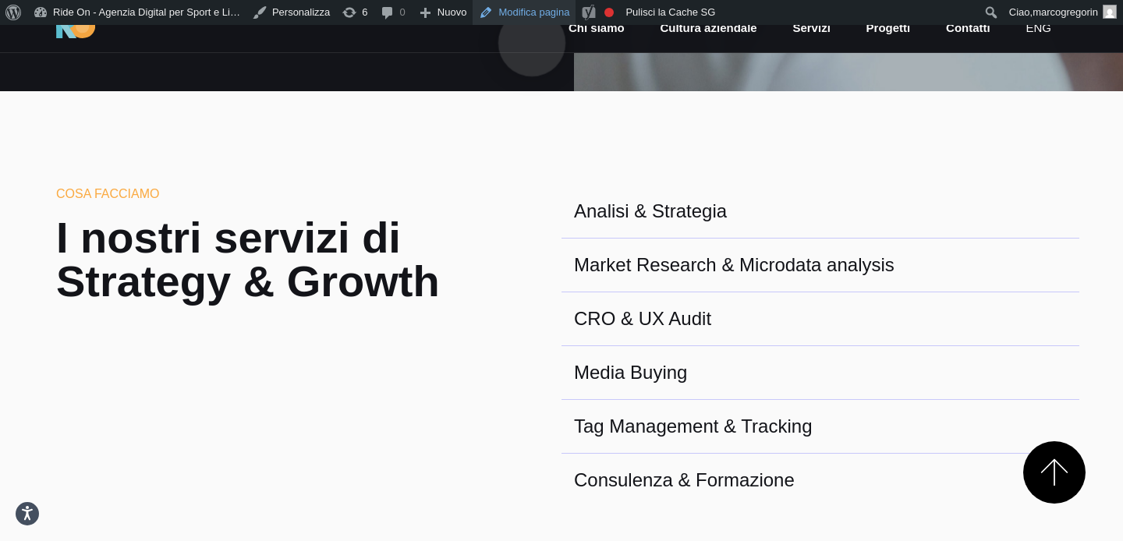
click at [532, 18] on link "Modifica pagina" at bounding box center [523, 12] width 103 height 25
click at [576, 141] on section "Cosa facciamo I nostri servizi di Strategy & Growth Analisi & Strategia Market …" at bounding box center [561, 353] width 1123 height 525
click at [549, 165] on section "Cosa facciamo I nostri servizi di Strategy & Growth Analisi & Strategia Market …" at bounding box center [561, 353] width 1123 height 525
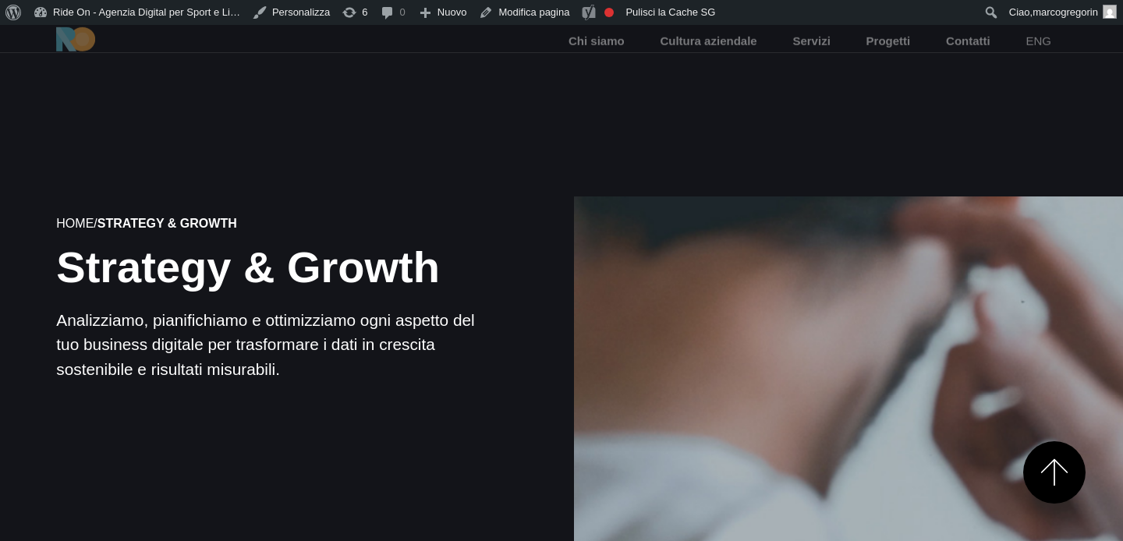
scroll to position [491, 0]
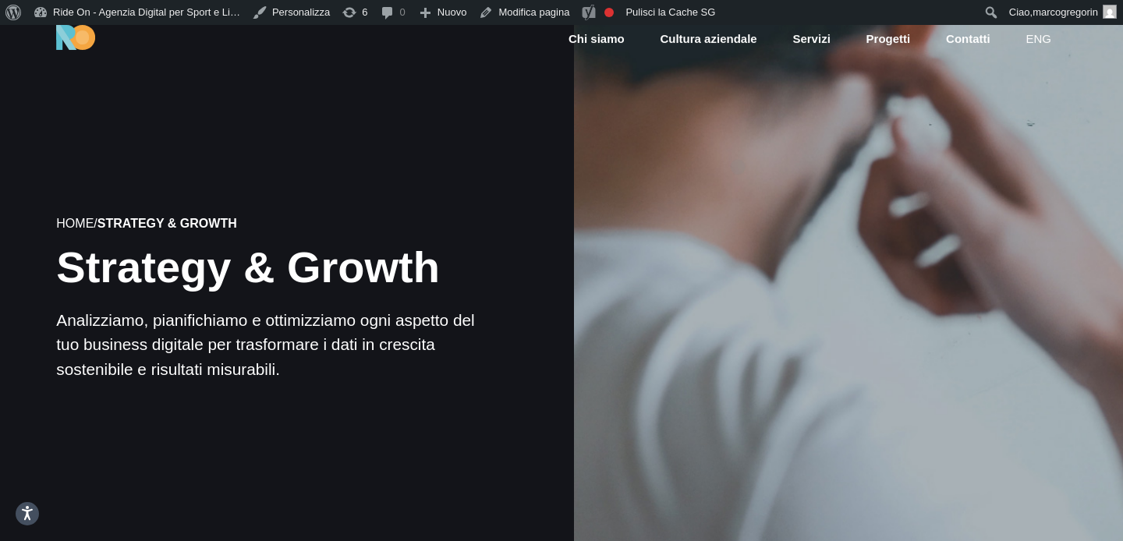
click at [738, 142] on div at bounding box center [848, 299] width 554 height 554
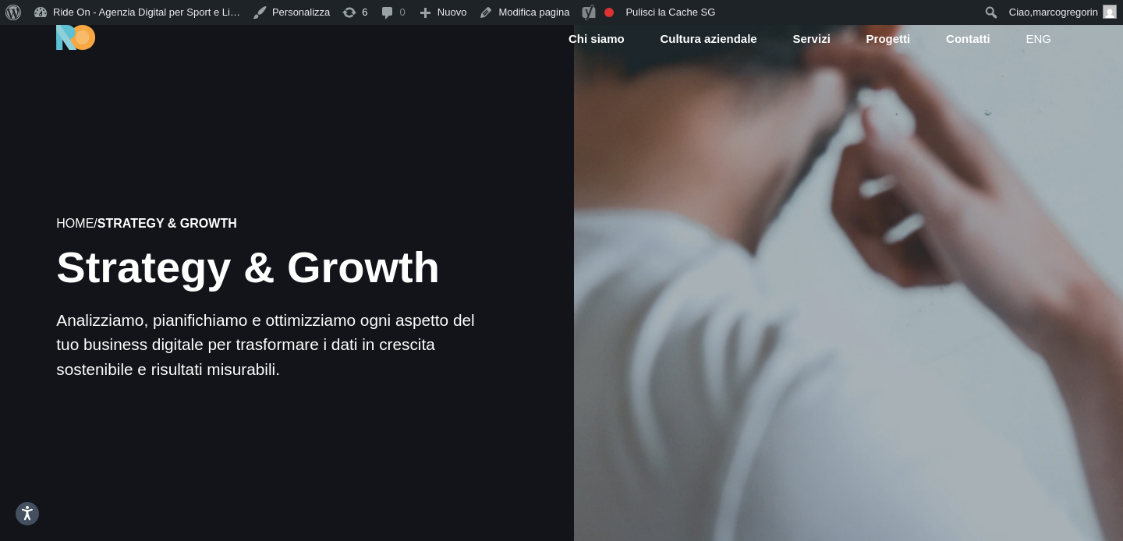
click at [717, 207] on div at bounding box center [848, 299] width 554 height 554
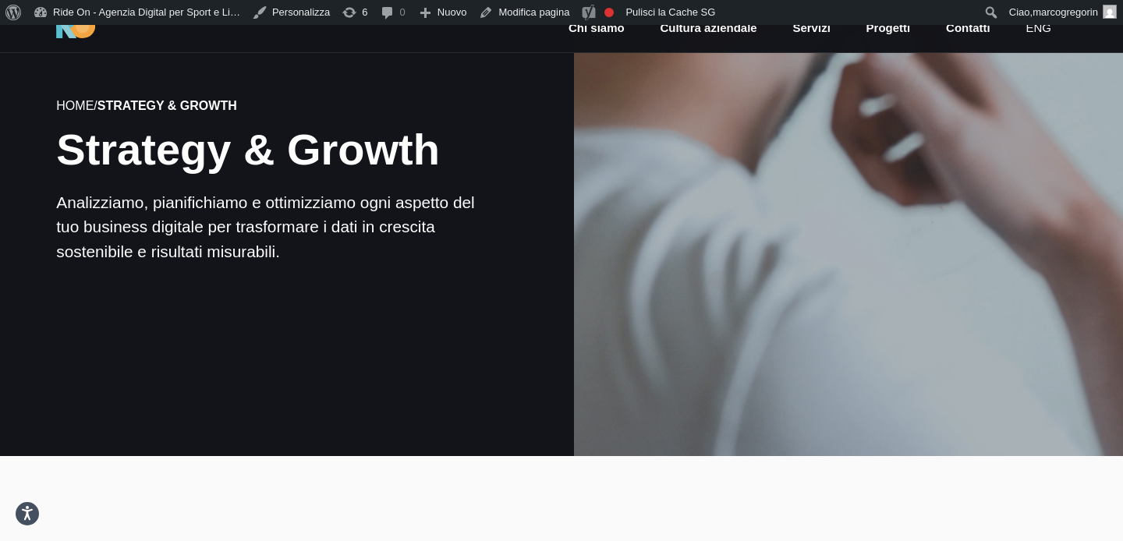
scroll to position [115, 0]
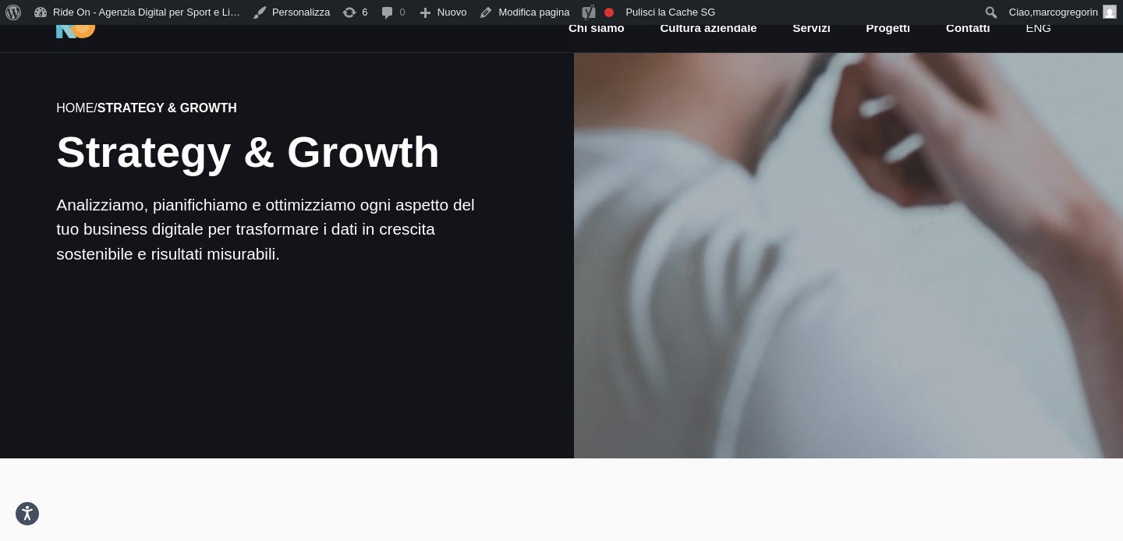
click at [685, 242] on div at bounding box center [848, 183] width 554 height 554
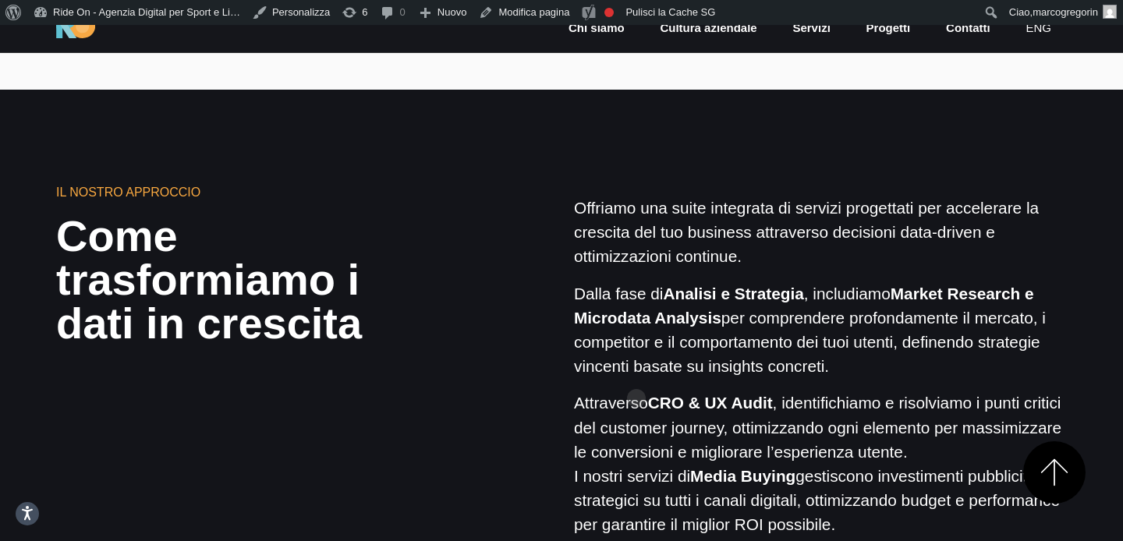
scroll to position [1010, 0]
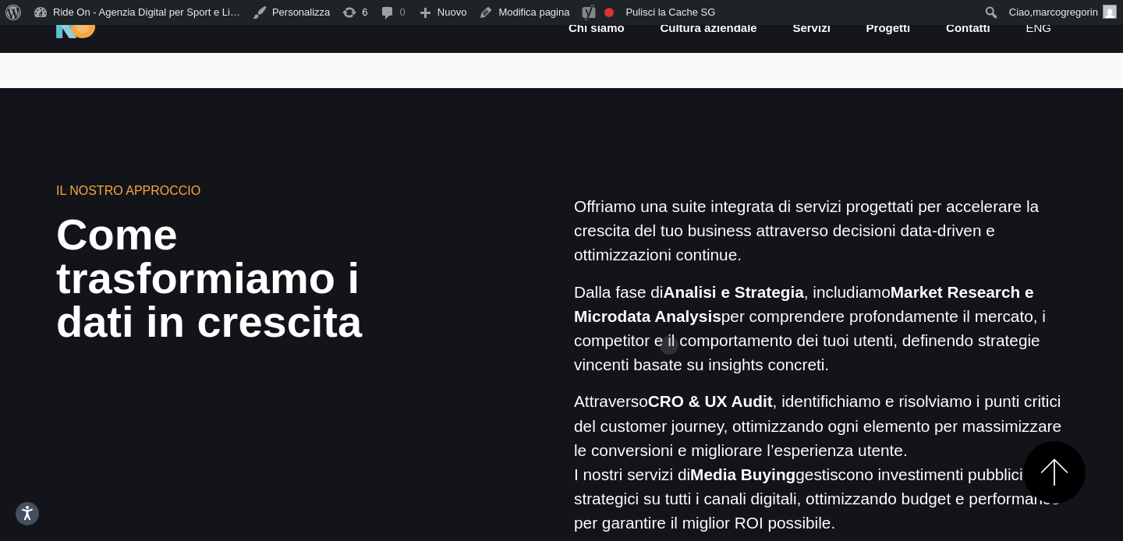
click at [669, 320] on strong "Market Research e Microdata Analysis" at bounding box center [804, 304] width 460 height 42
click at [797, 325] on p "Dalla fase di Analisi e Strategia , includiamo Market Research e Microdata Anal…" at bounding box center [820, 328] width 493 height 97
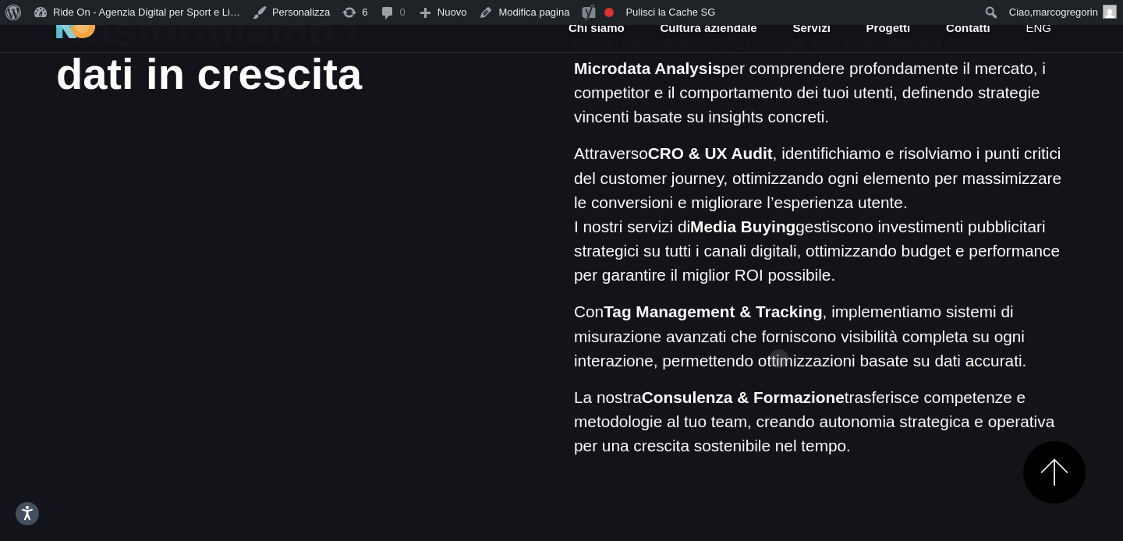
scroll to position [1263, 0]
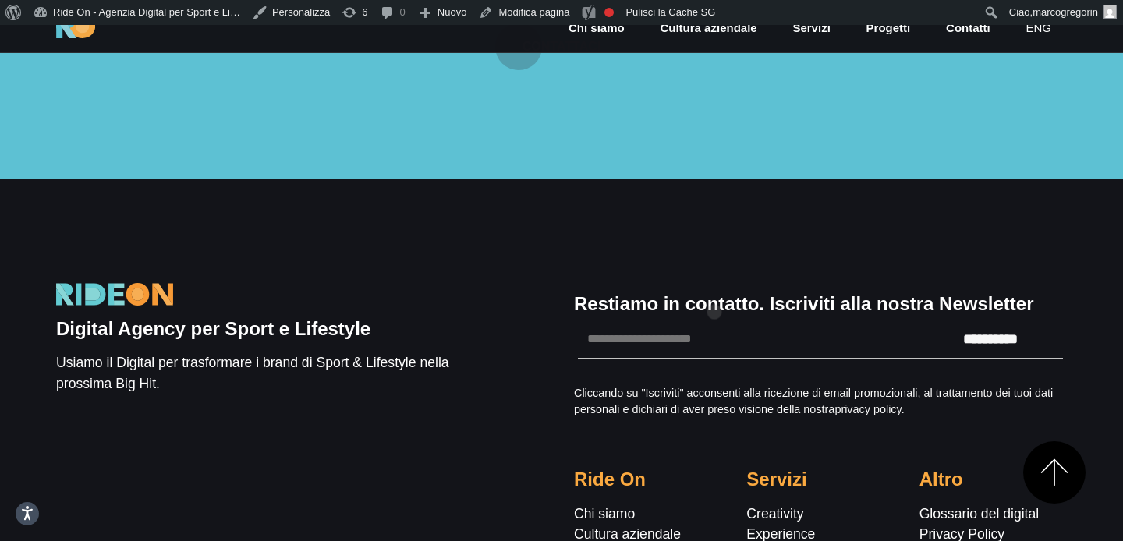
click at [714, 287] on div "**********" at bounding box center [820, 454] width 518 height 384
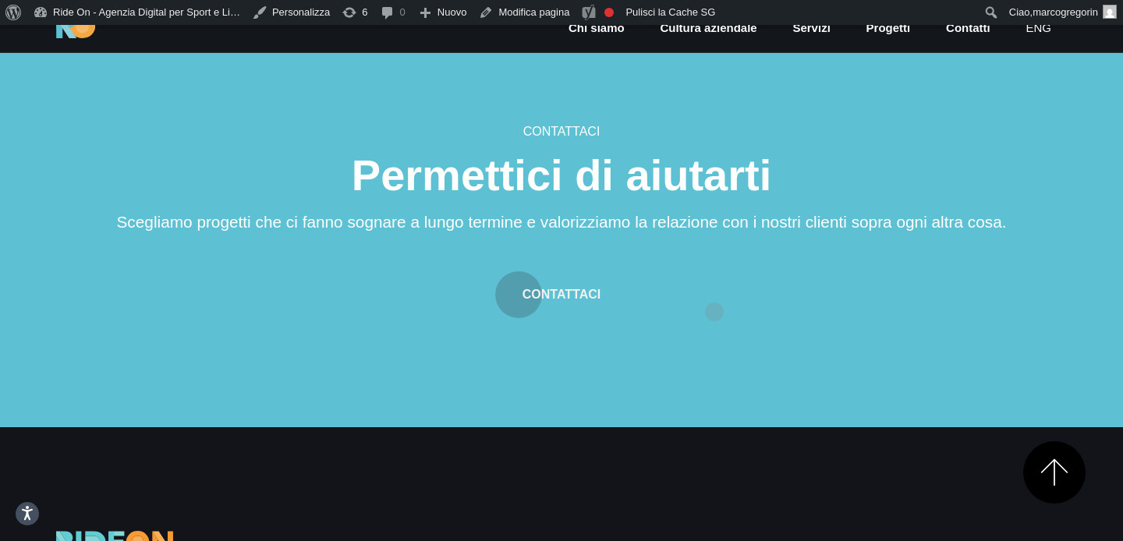
scroll to position [1781, 0]
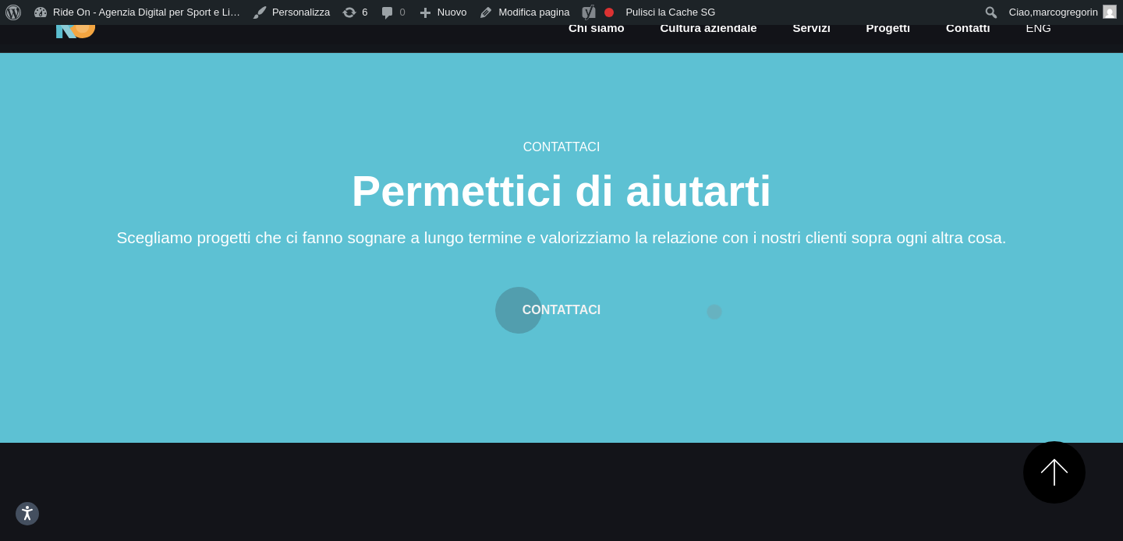
click at [714, 287] on div "Contattaci" at bounding box center [562, 300] width 936 height 65
click at [714, 217] on div "Contattaci Permettici di aiutarti Scegliamo progetti che ci fanno sognare a lun…" at bounding box center [562, 236] width 936 height 196
click at [740, 148] on h6 "Contattaci" at bounding box center [562, 147] width 936 height 19
click at [741, 143] on h6 "Contattaci" at bounding box center [562, 147] width 936 height 19
click at [717, 151] on h6 "Contattaci" at bounding box center [562, 147] width 936 height 19
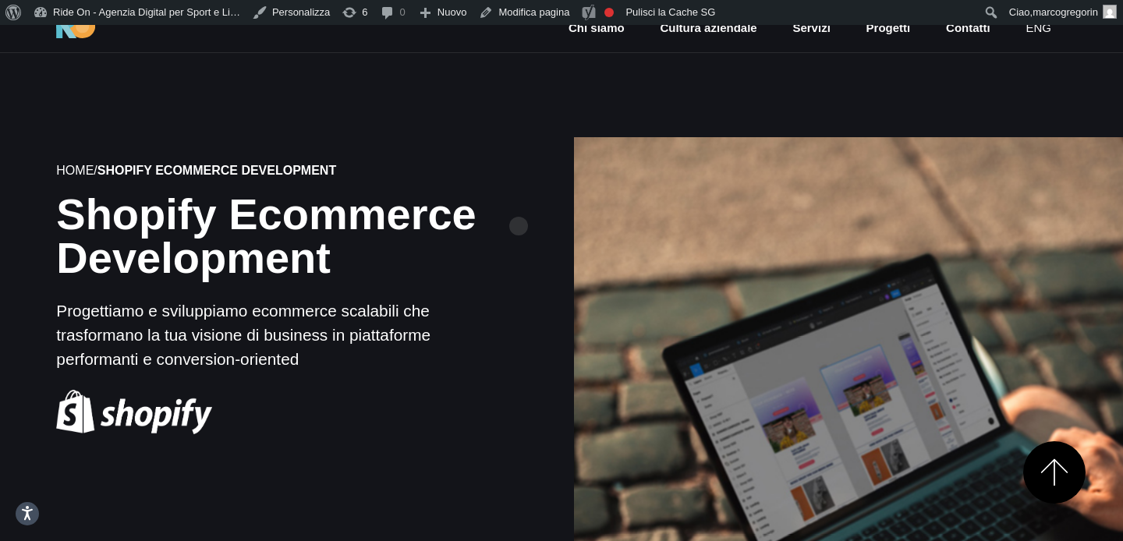
scroll to position [403, 0]
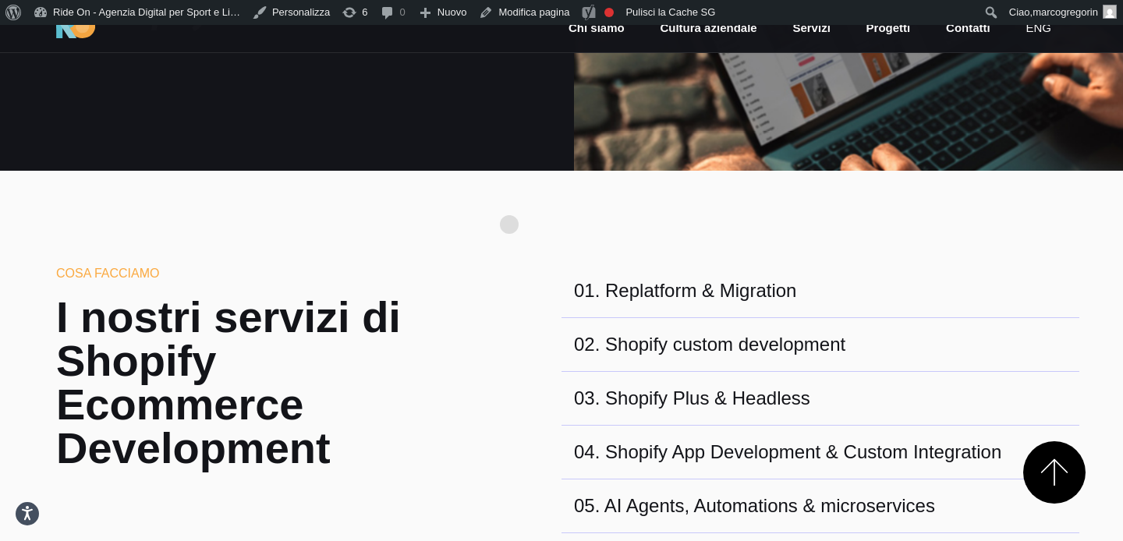
click at [509, 200] on section "Cosa facciamo I nostri servizi di Shopify Ecommerce Development 01 . Replatform…" at bounding box center [561, 433] width 1123 height 525
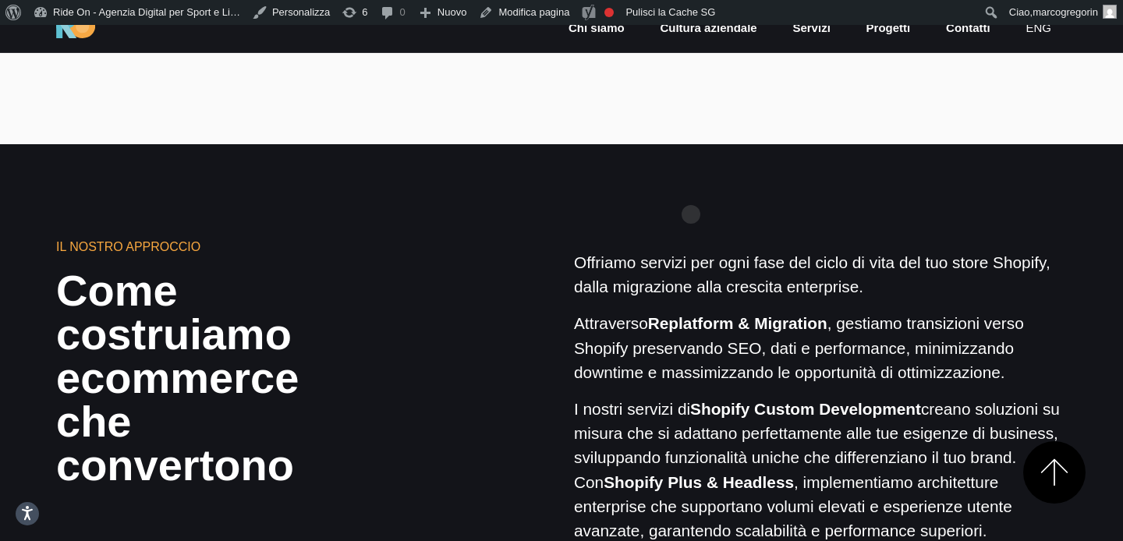
scroll to position [907, 0]
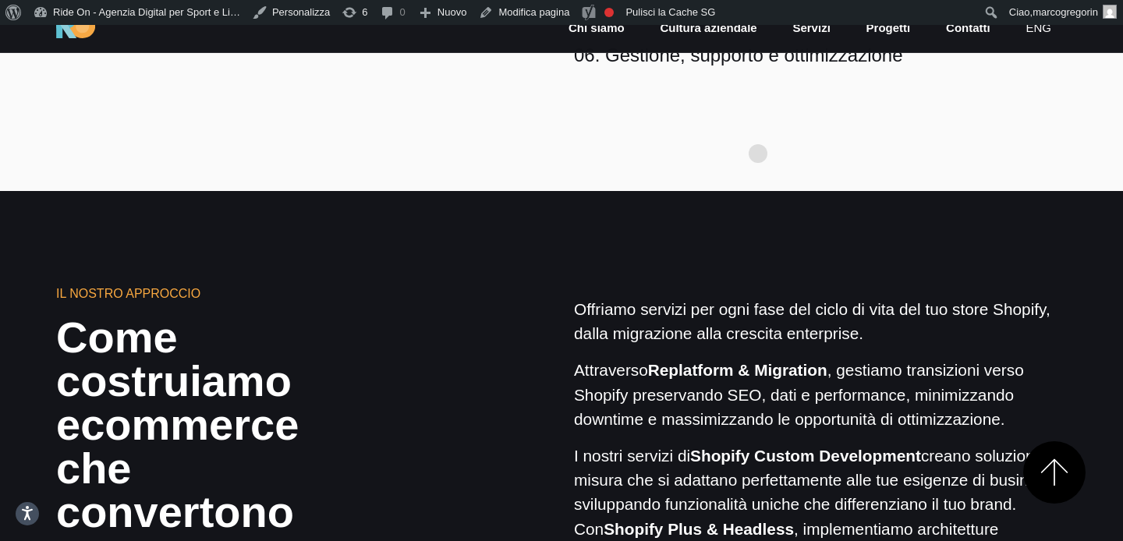
click at [714, 241] on section "Il nostro approccio Come costruiamo ecommerce che convertono Offriamo servizi p…" at bounding box center [561, 542] width 1123 height 702
click at [772, 234] on section "Il nostro approccio Come costruiamo ecommerce che convertono Offriamo servizi p…" at bounding box center [561, 542] width 1123 height 702
click at [804, 228] on section "Il nostro approccio Come costruiamo ecommerce che convertono Offriamo servizi p…" at bounding box center [561, 542] width 1123 height 702
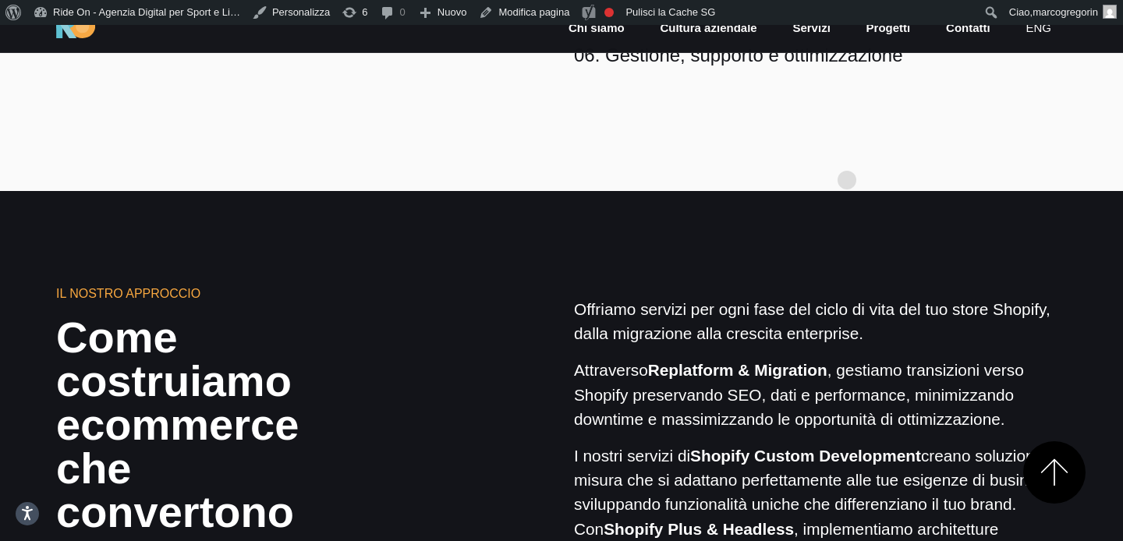
click at [830, 226] on section "Il nostro approccio Come costruiamo ecommerce che convertono Offriamo servizi p…" at bounding box center [561, 542] width 1123 height 702
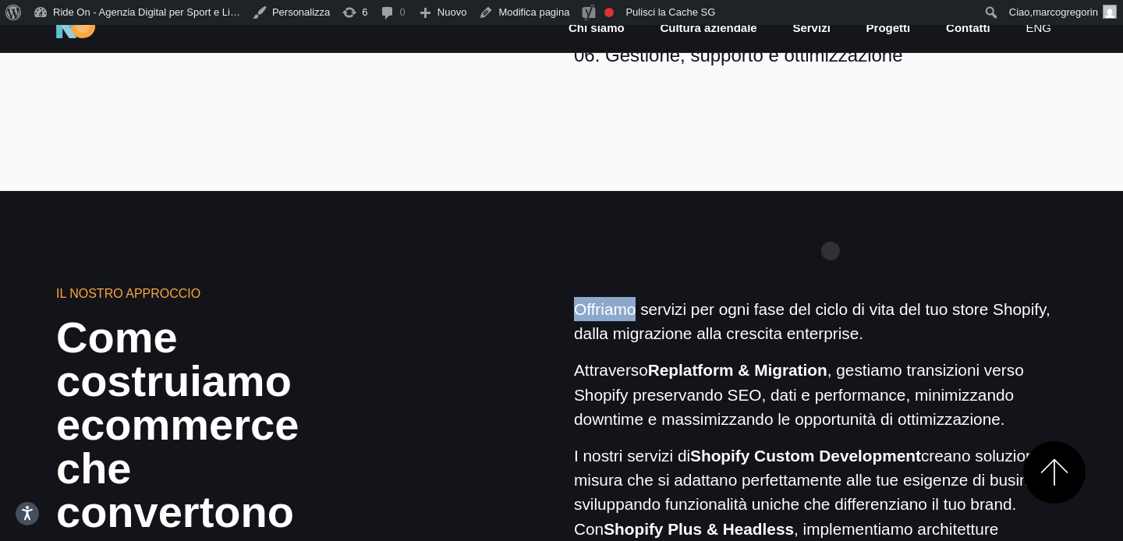
click at [830, 226] on section "Il nostro approccio Come costruiamo ecommerce che convertono Offriamo servizi p…" at bounding box center [561, 542] width 1123 height 702
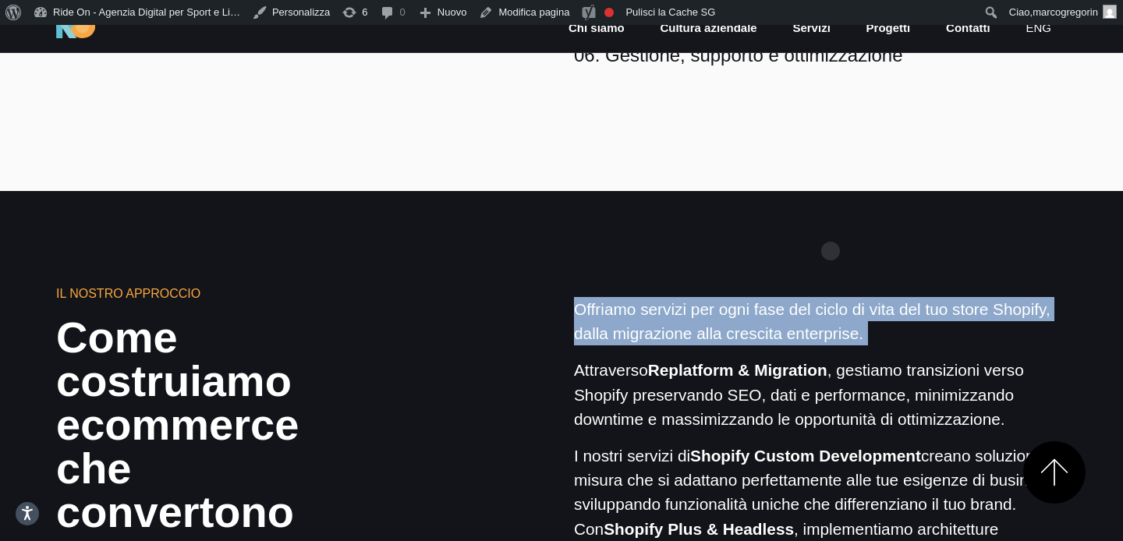
click at [830, 226] on section "Il nostro approccio Come costruiamo ecommerce che convertono Offriamo servizi p…" at bounding box center [561, 542] width 1123 height 702
click at [840, 219] on section "Il nostro approccio Come costruiamo ecommerce che convertono Offriamo servizi p…" at bounding box center [561, 542] width 1123 height 702
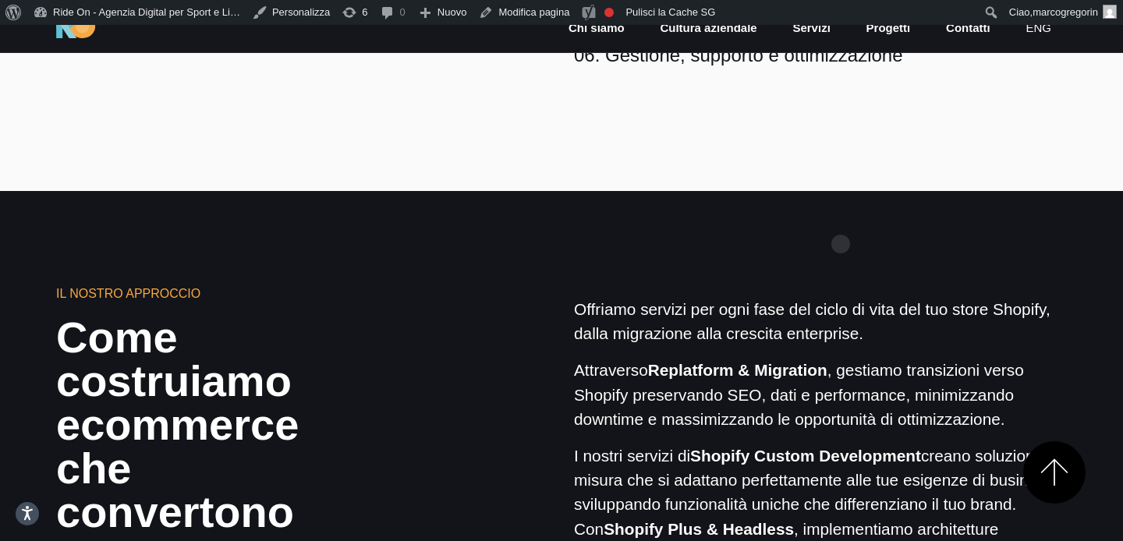
click at [841, 201] on section "Il nostro approccio Come costruiamo ecommerce che convertono Offriamo servizi p…" at bounding box center [561, 542] width 1123 height 702
click at [829, 221] on section "Il nostro approccio Come costruiamo ecommerce che convertono Offriamo servizi p…" at bounding box center [561, 542] width 1123 height 702
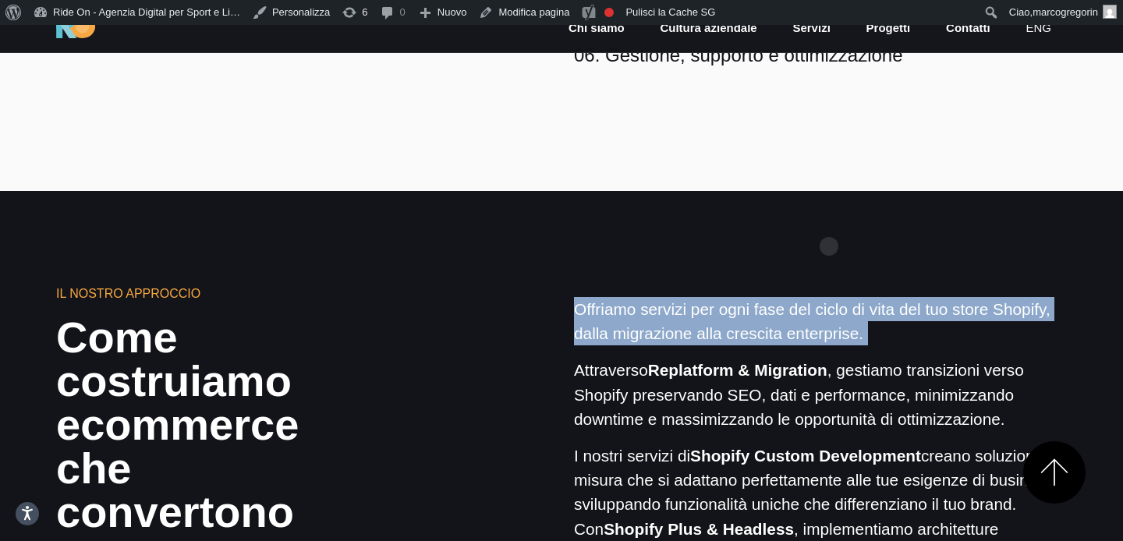
click at [829, 221] on section "Il nostro approccio Come costruiamo ecommerce che convertono Offriamo servizi p…" at bounding box center [561, 542] width 1123 height 702
click at [832, 220] on section "Il nostro approccio Come costruiamo ecommerce che convertono Offriamo servizi p…" at bounding box center [561, 542] width 1123 height 702
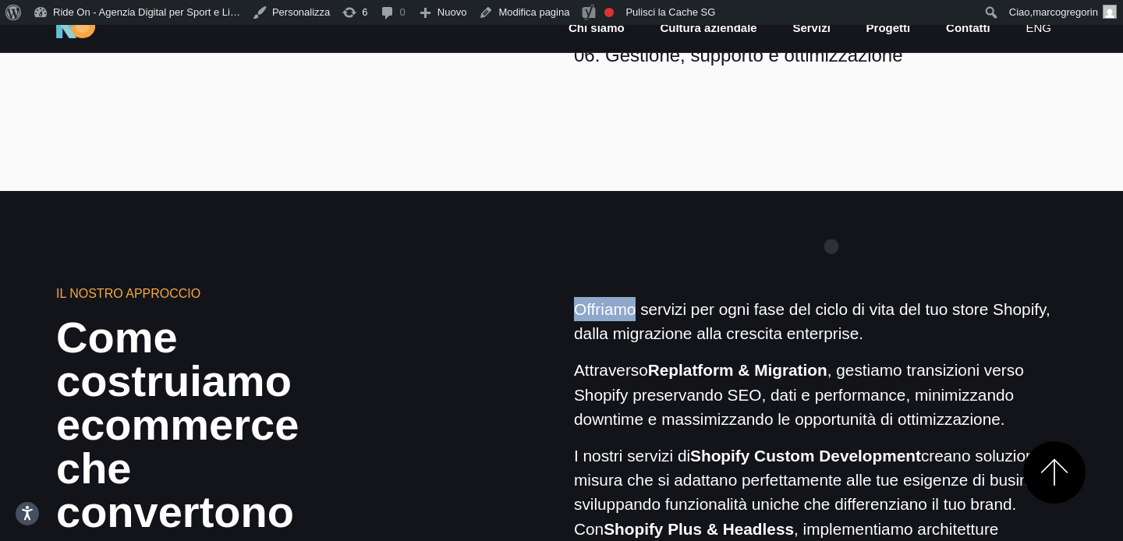
click at [831, 221] on section "Il nostro approccio Come costruiamo ecommerce che convertono Offriamo servizi p…" at bounding box center [561, 542] width 1123 height 702
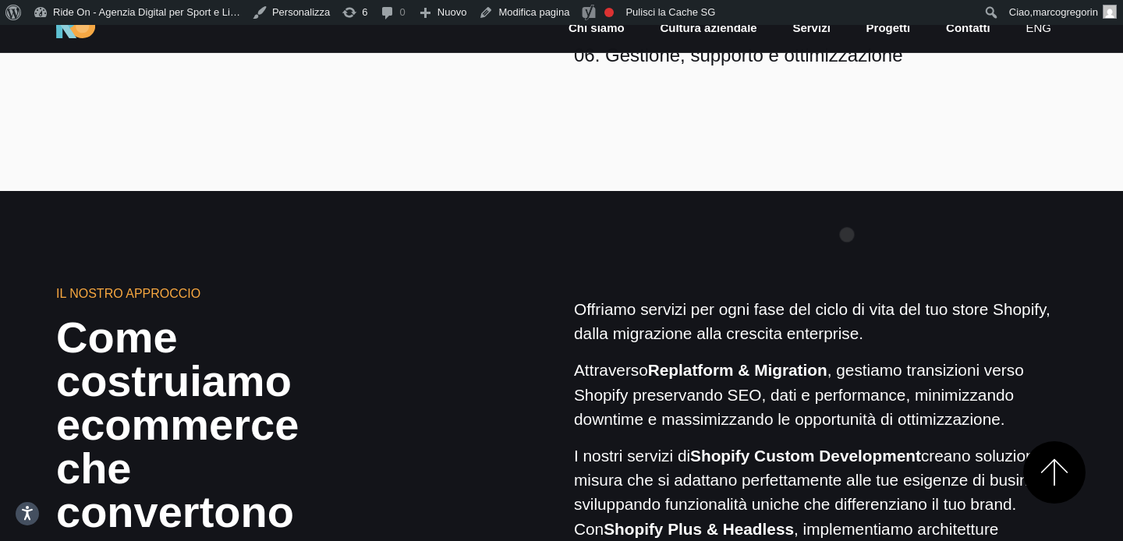
click at [847, 210] on section "Il nostro approccio Come costruiamo ecommerce che convertono Offriamo servizi p…" at bounding box center [561, 542] width 1123 height 702
click at [847, 214] on section "Il nostro approccio Come costruiamo ecommerce che convertono Offriamo servizi p…" at bounding box center [561, 542] width 1123 height 702
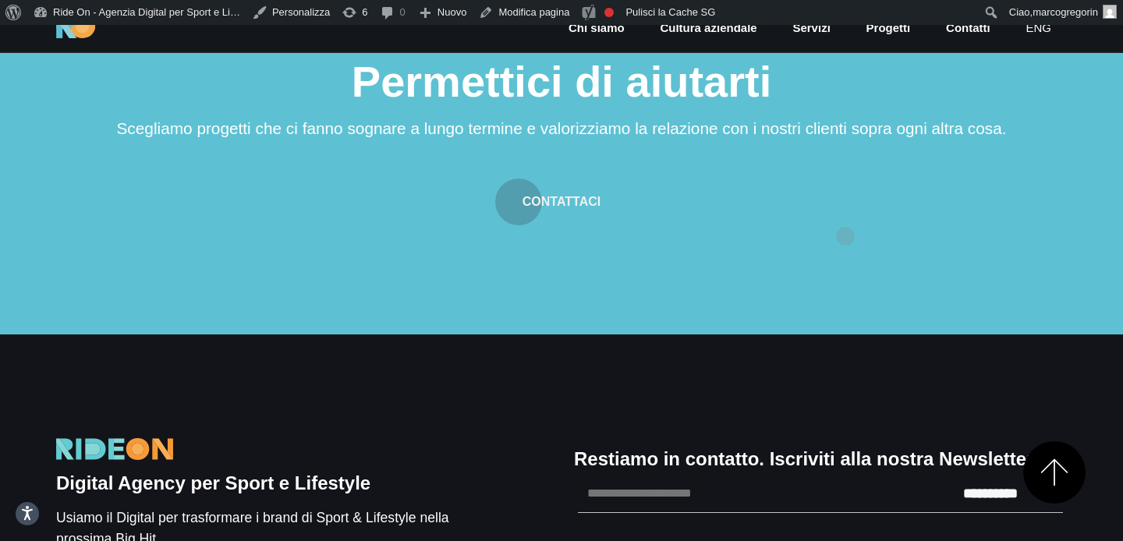
scroll to position [1962, 0]
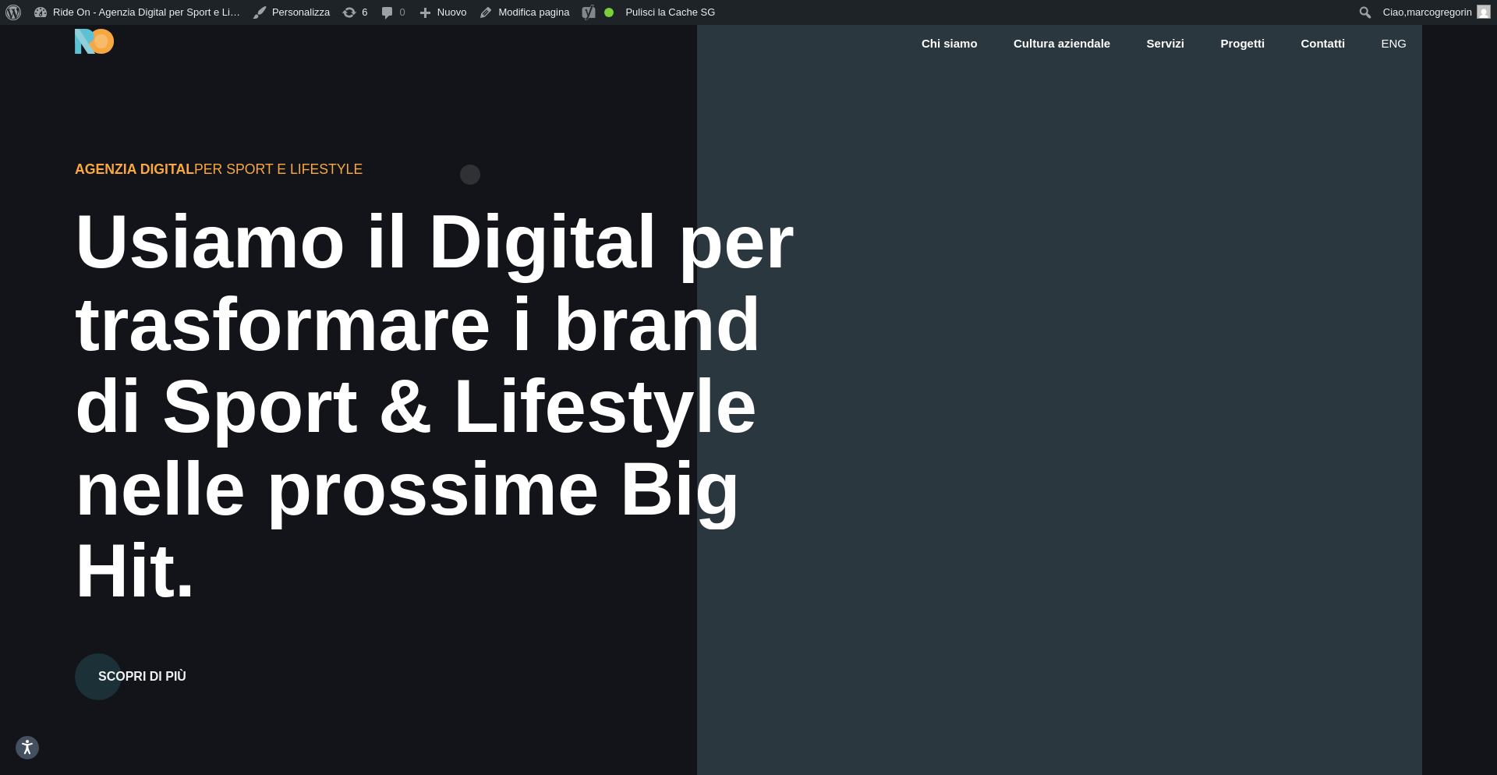
click at [470, 149] on div "Agenzia Digital per Sport e Lifestyle Usiamo il Digital per trasformare i brand…" at bounding box center [355, 412] width 561 height 575
